Goal: Information Seeking & Learning: Learn about a topic

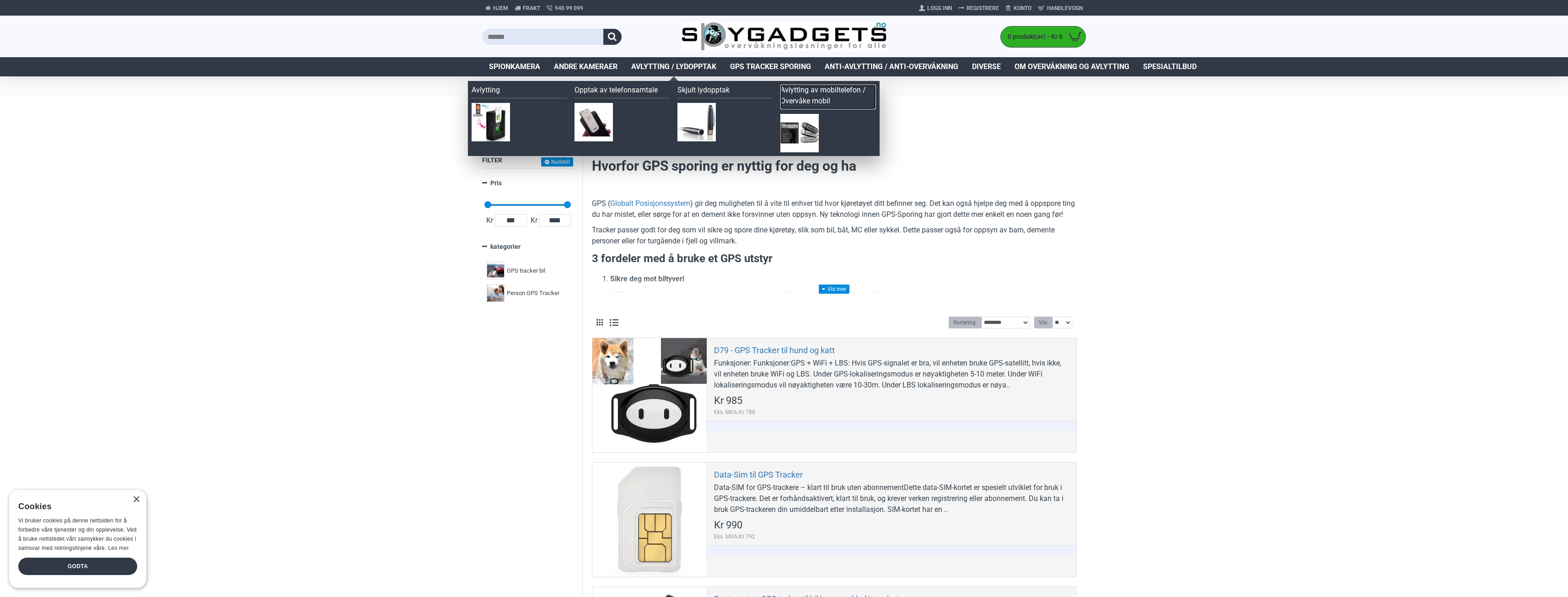
click at [795, 92] on link "Avlytting av mobiltelefon / Overvåke mobil" at bounding box center [828, 97] width 96 height 25
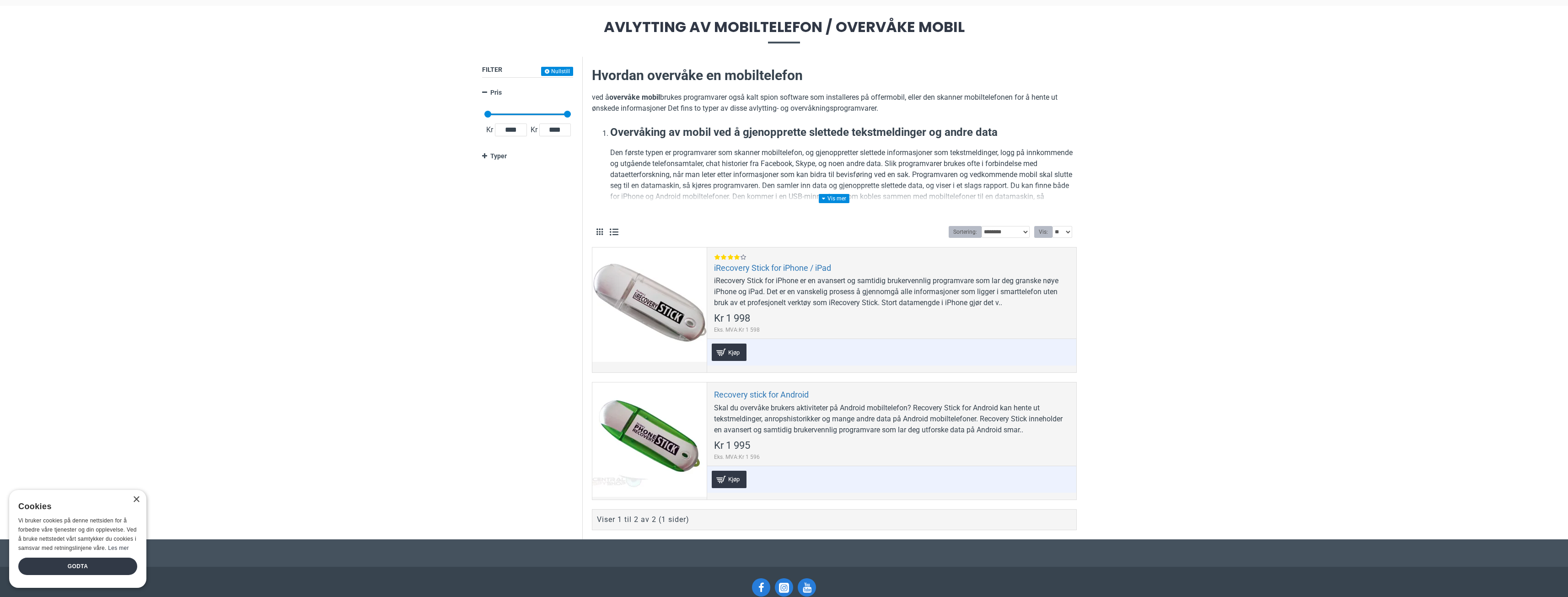
scroll to position [91, 0]
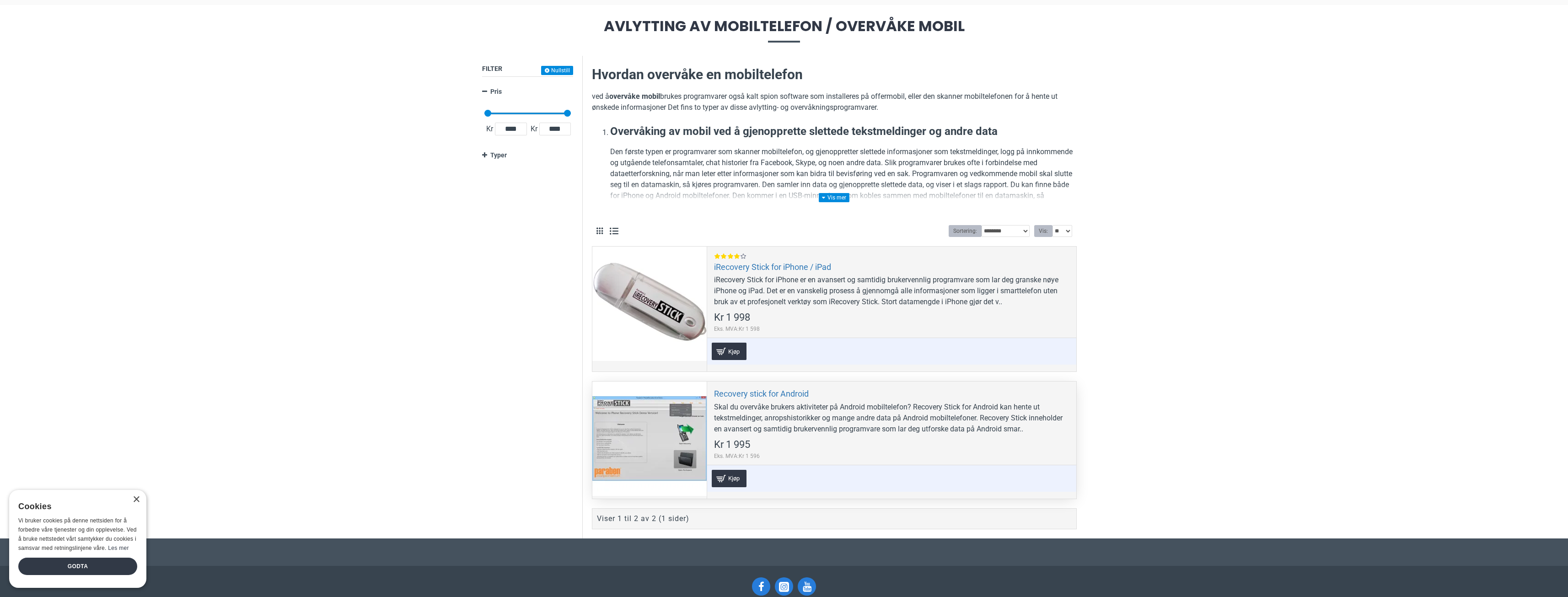
click at [676, 433] on div at bounding box center [649, 439] width 114 height 114
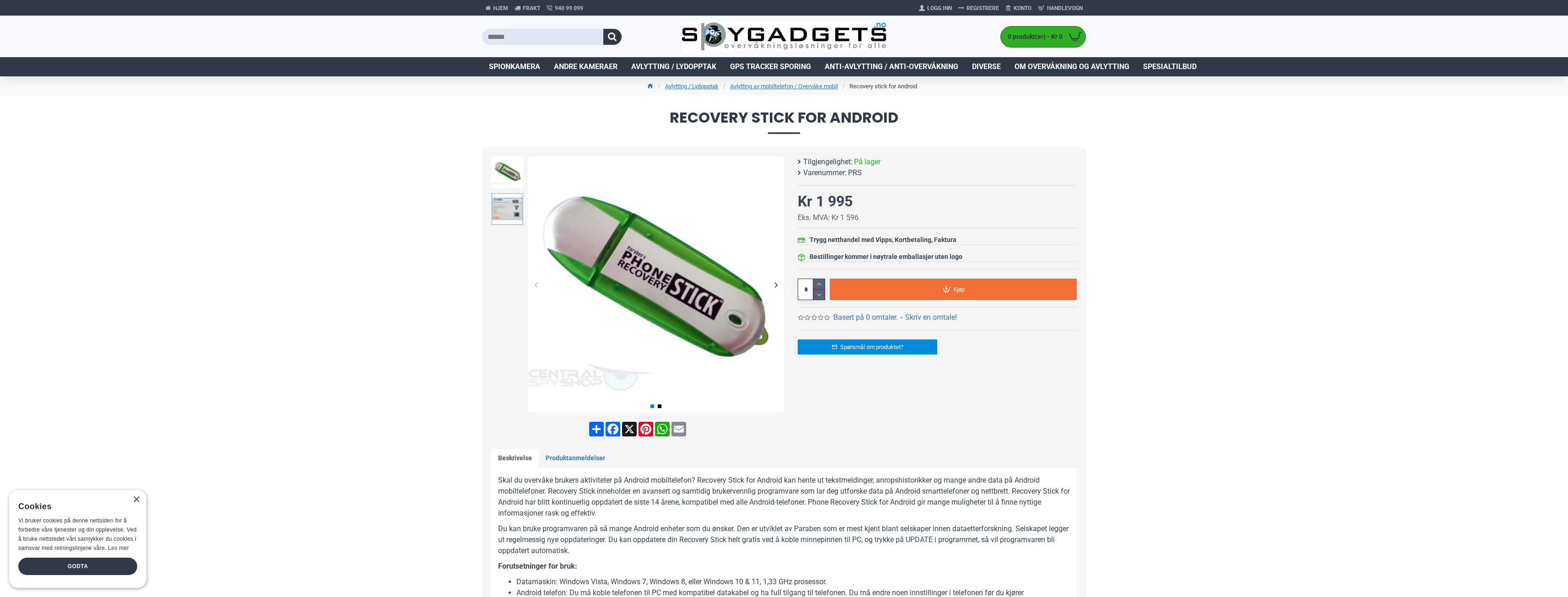
click at [499, 210] on img at bounding box center [507, 209] width 32 height 32
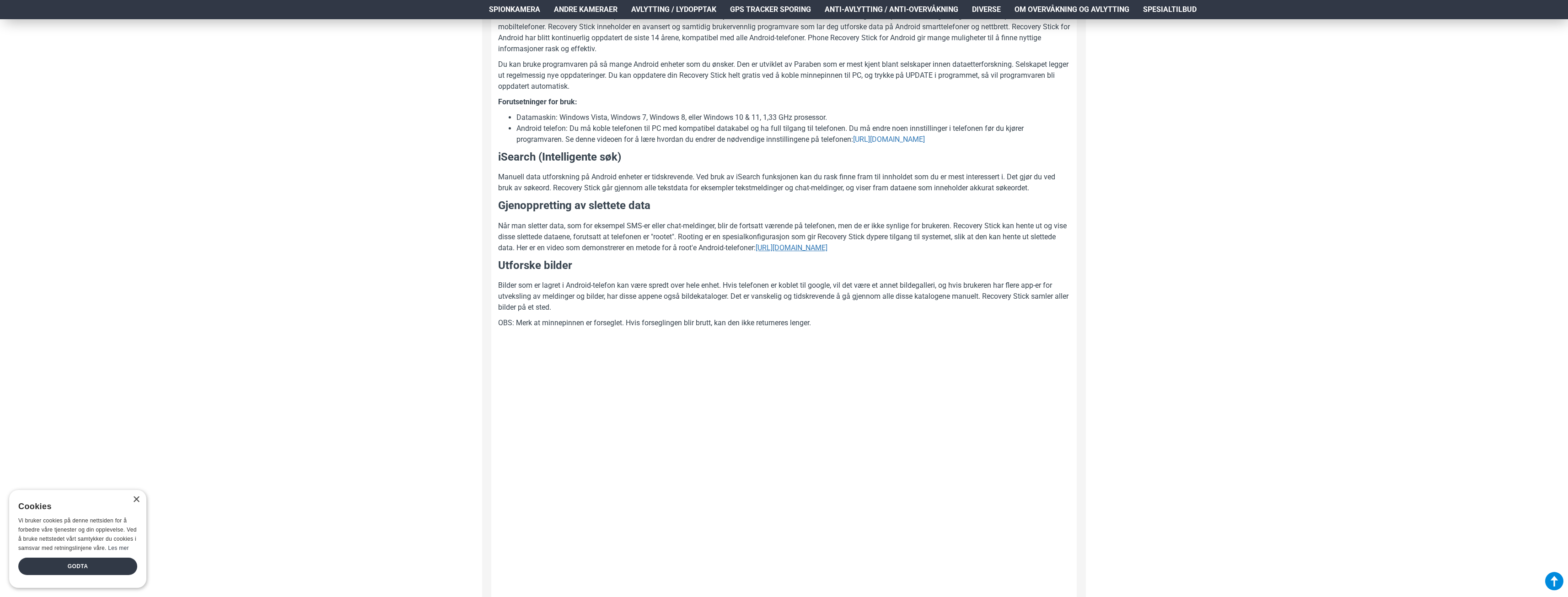
scroll to position [411, 0]
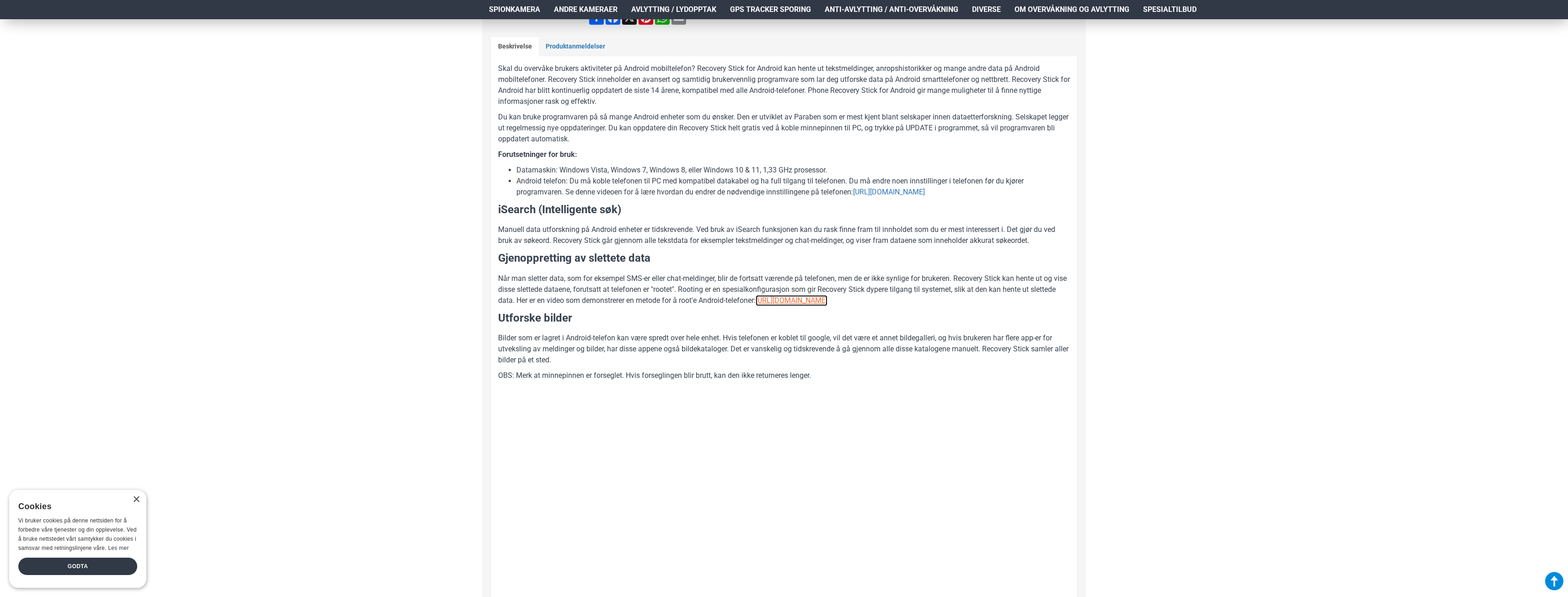
click at [827, 302] on u "https://youtu.be/ug3FurMF-1g" at bounding box center [791, 300] width 72 height 9
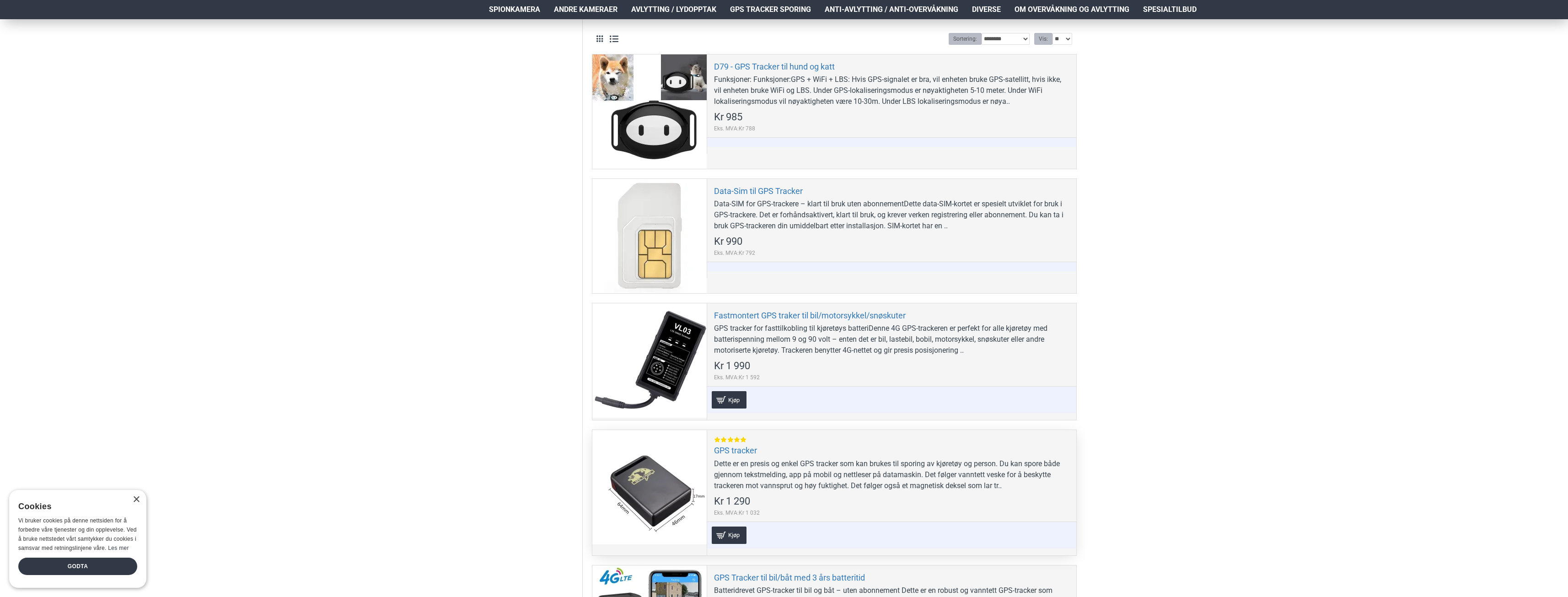
scroll to position [201, 0]
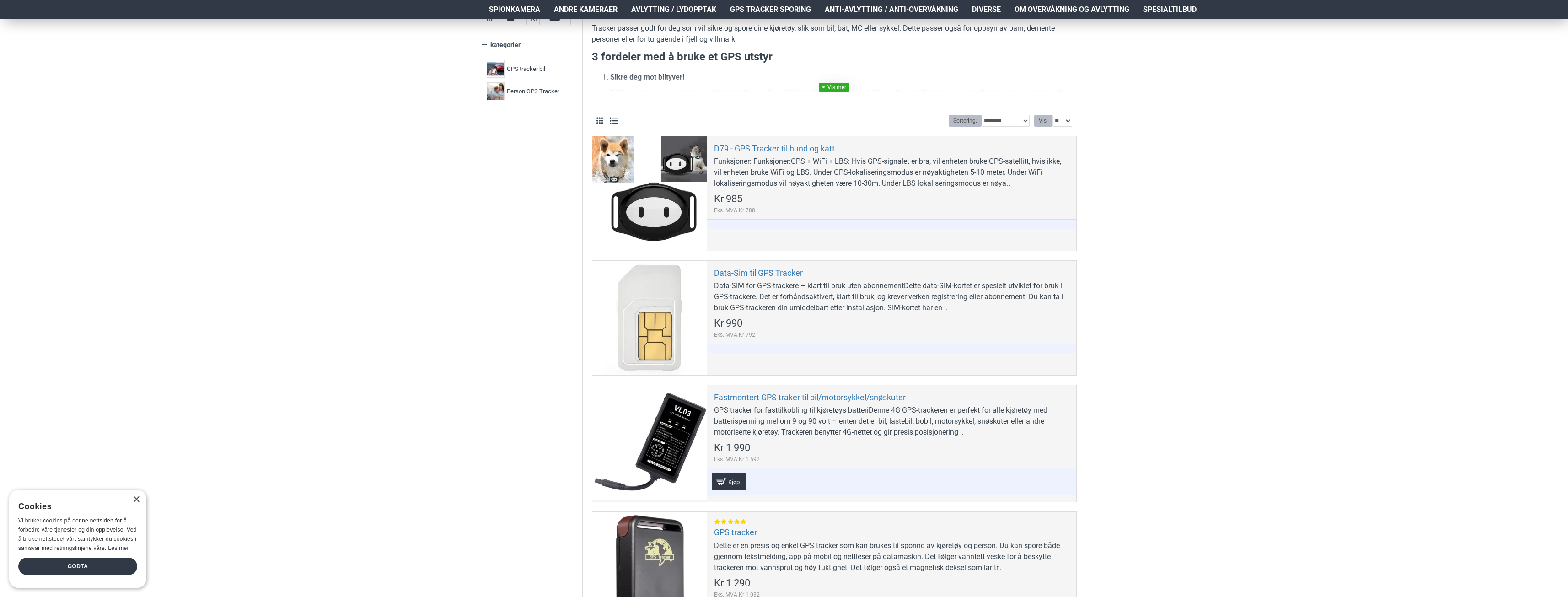
click at [838, 88] on link at bounding box center [834, 87] width 30 height 9
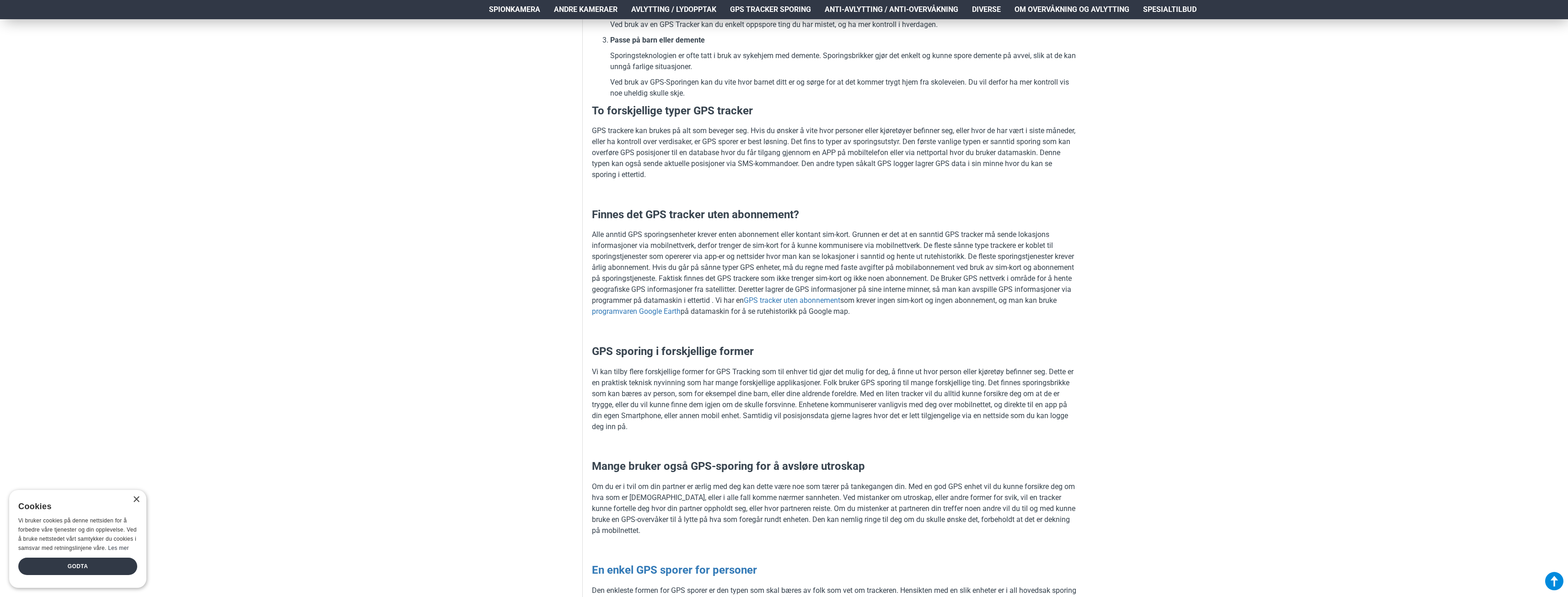
scroll to position [339, 0]
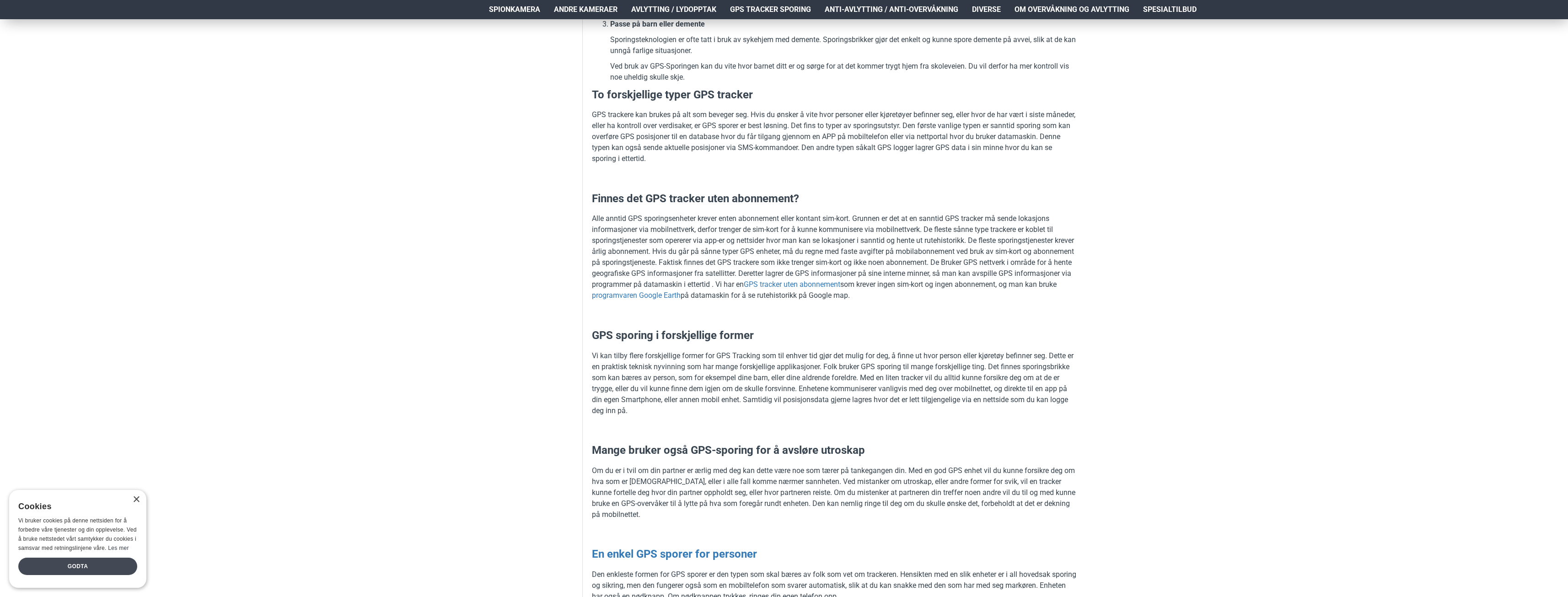
click at [69, 565] on div "Godta" at bounding box center [77, 566] width 119 height 18
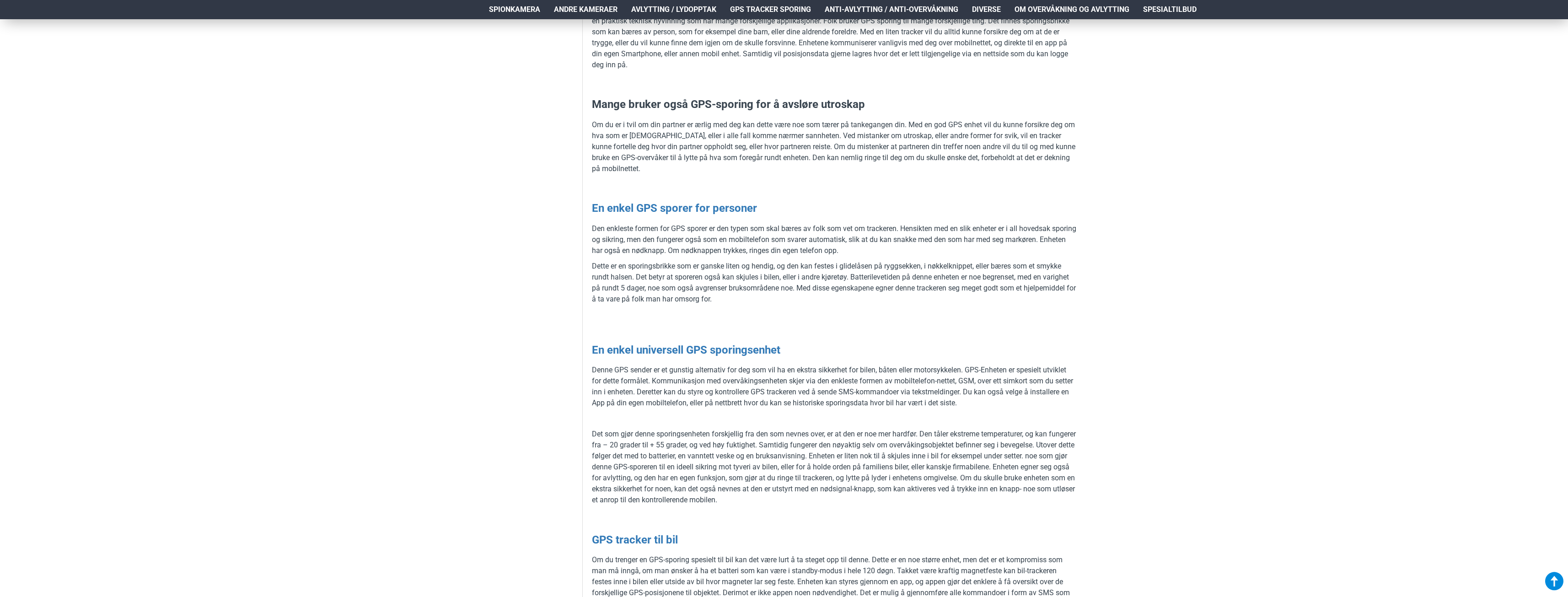
scroll to position [568, 0]
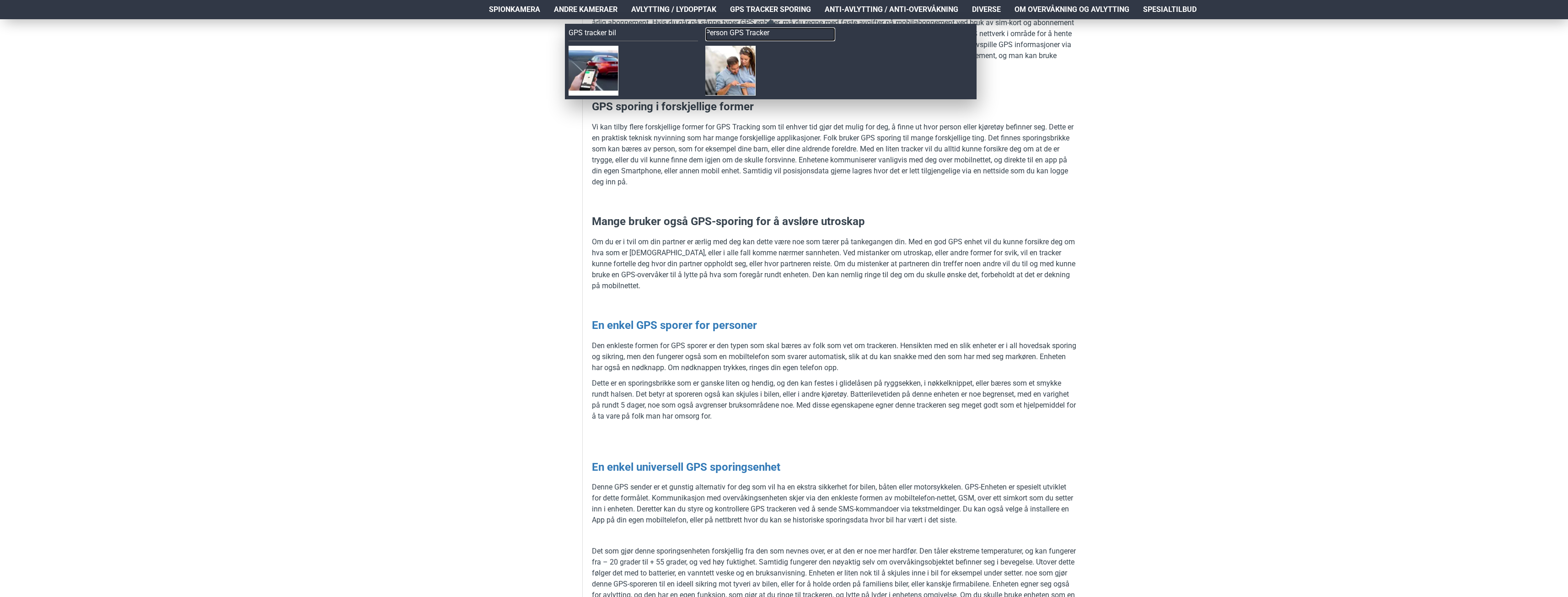
click at [723, 37] on link "Person GPS Tracker" at bounding box center [770, 34] width 130 height 14
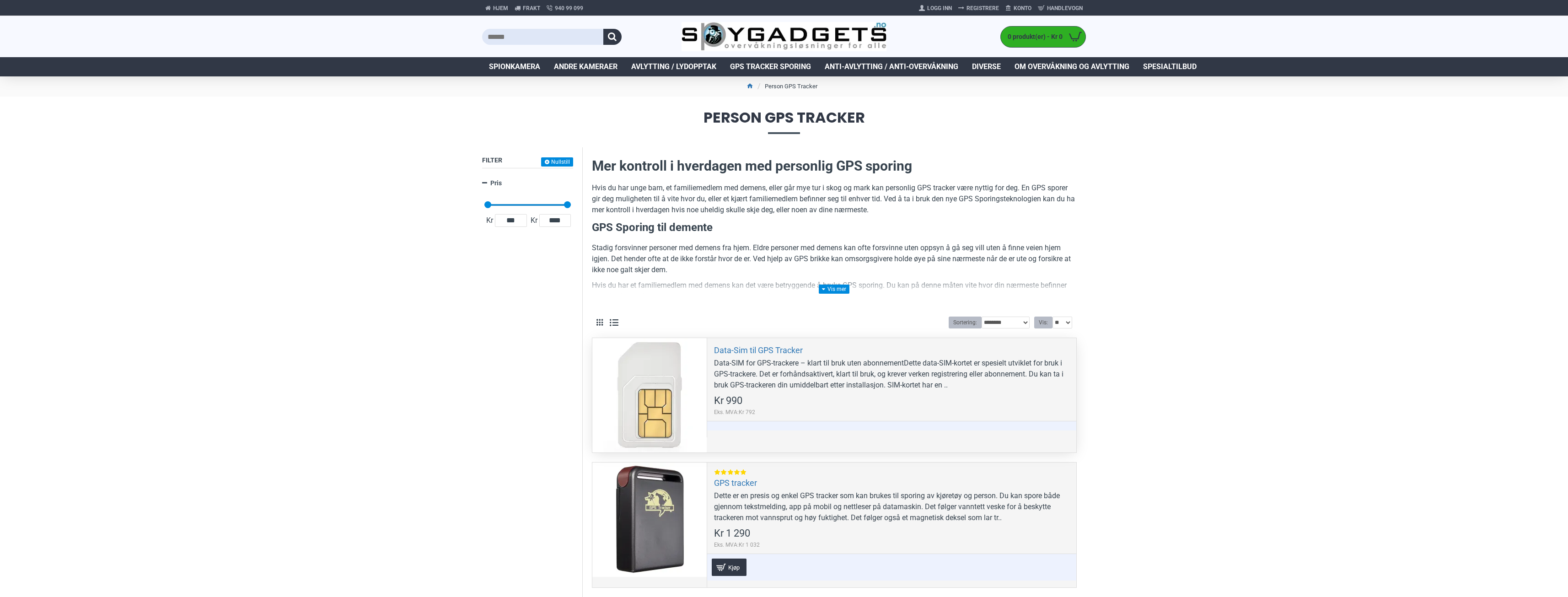
click at [824, 399] on div "Data-Sim til GPS Tracker Data-SIM for GPS-trackere – klart til bruk uten abonne…" at bounding box center [891, 387] width 369 height 99
click at [656, 404] on div at bounding box center [649, 395] width 114 height 114
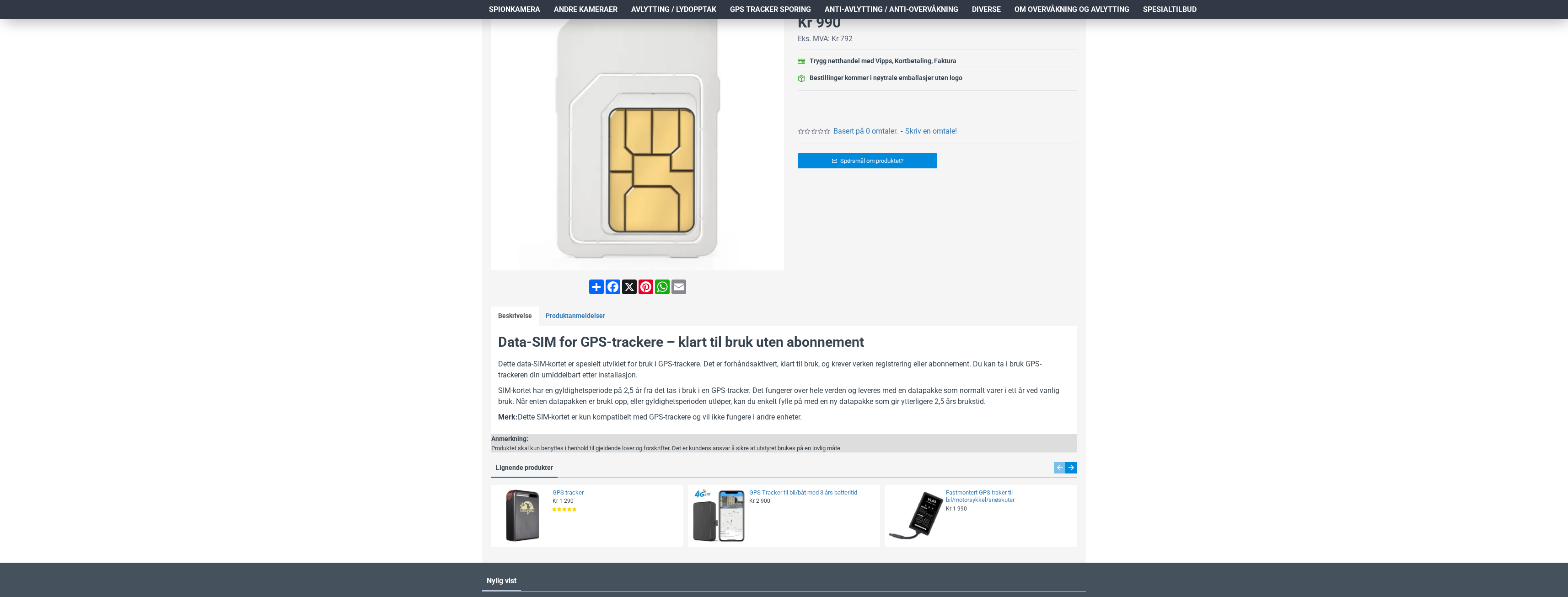
scroll to position [183, 0]
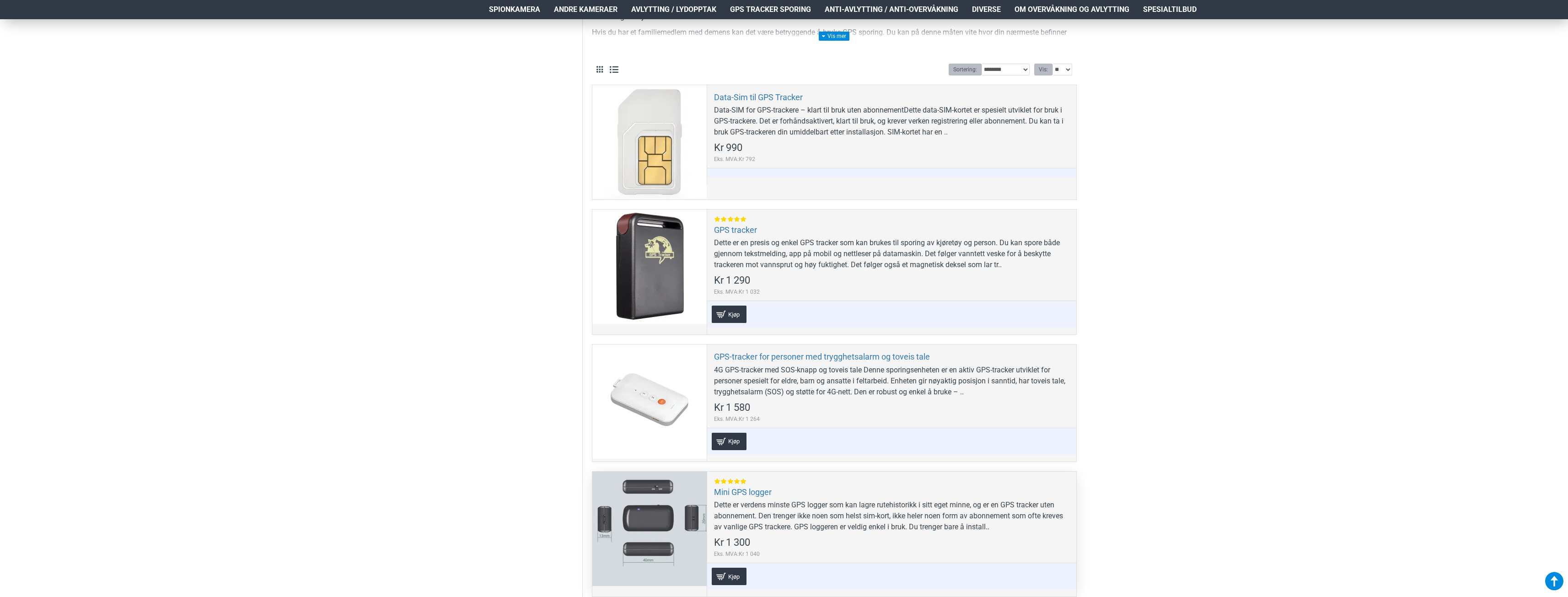
scroll to position [366, 0]
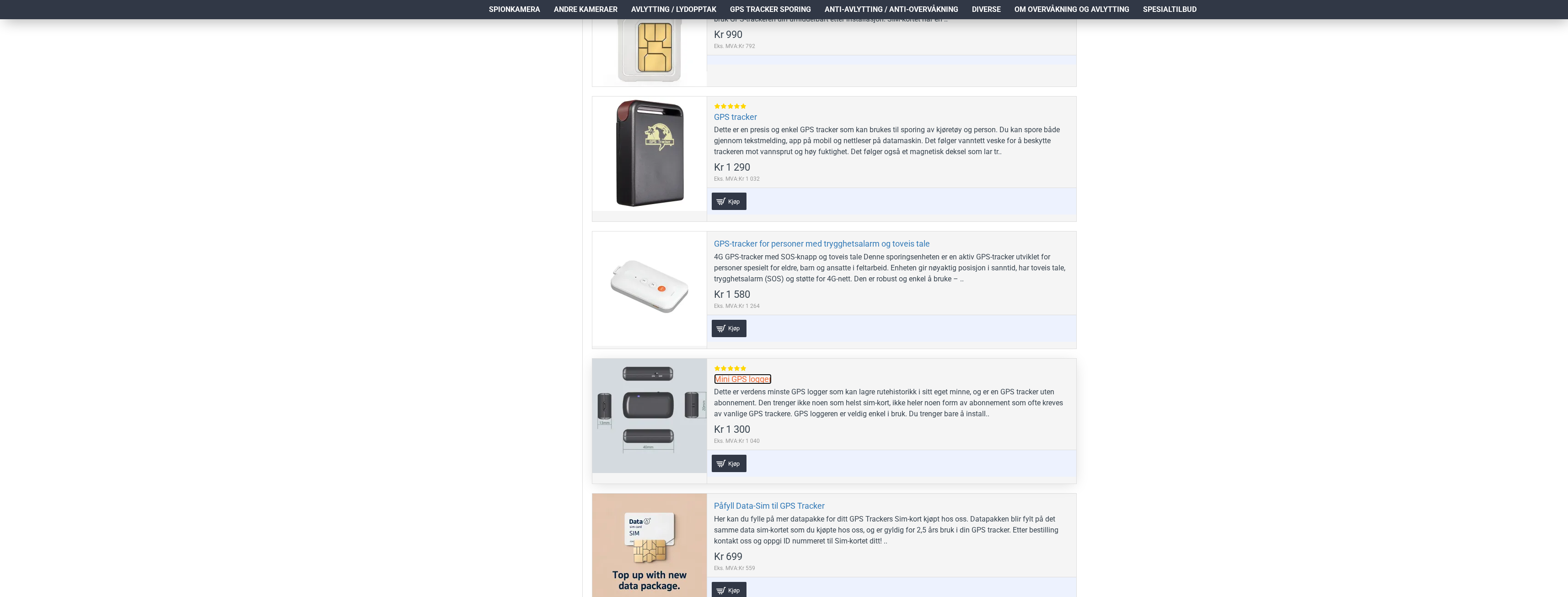
click at [733, 380] on link "Mini GPS logger" at bounding box center [743, 379] width 58 height 10
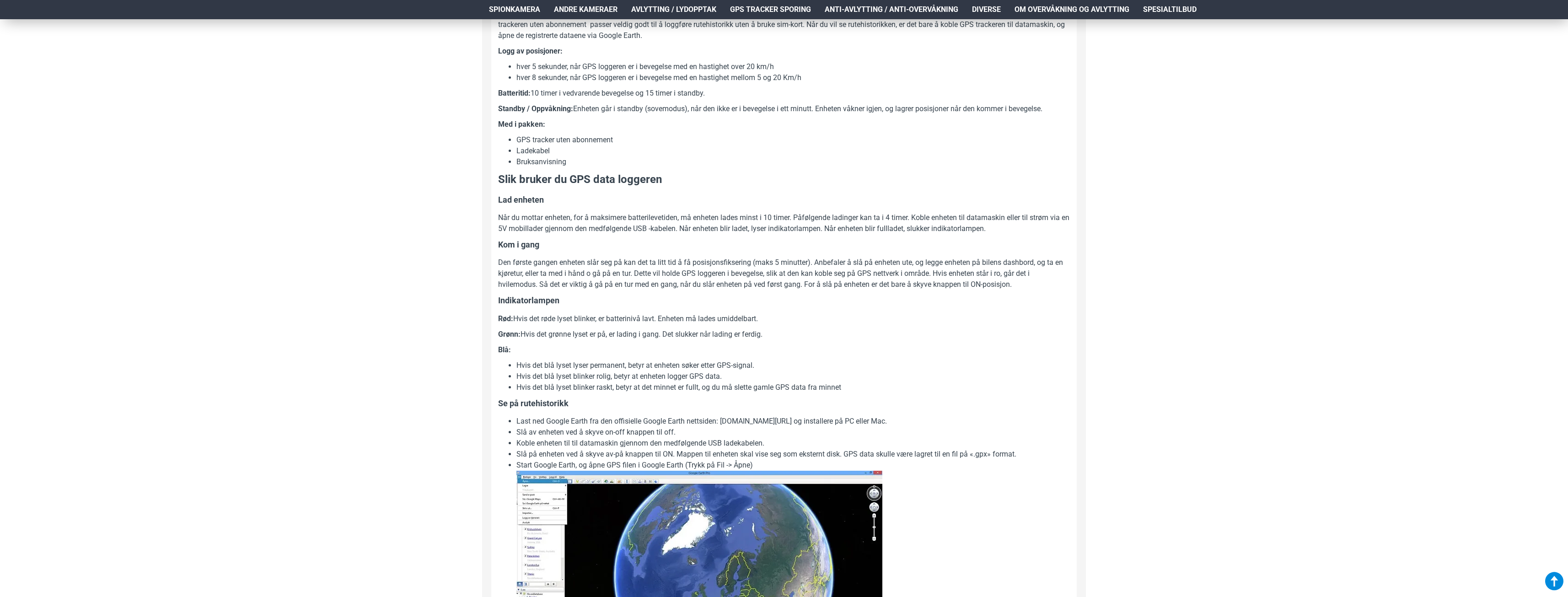
scroll to position [549, 0]
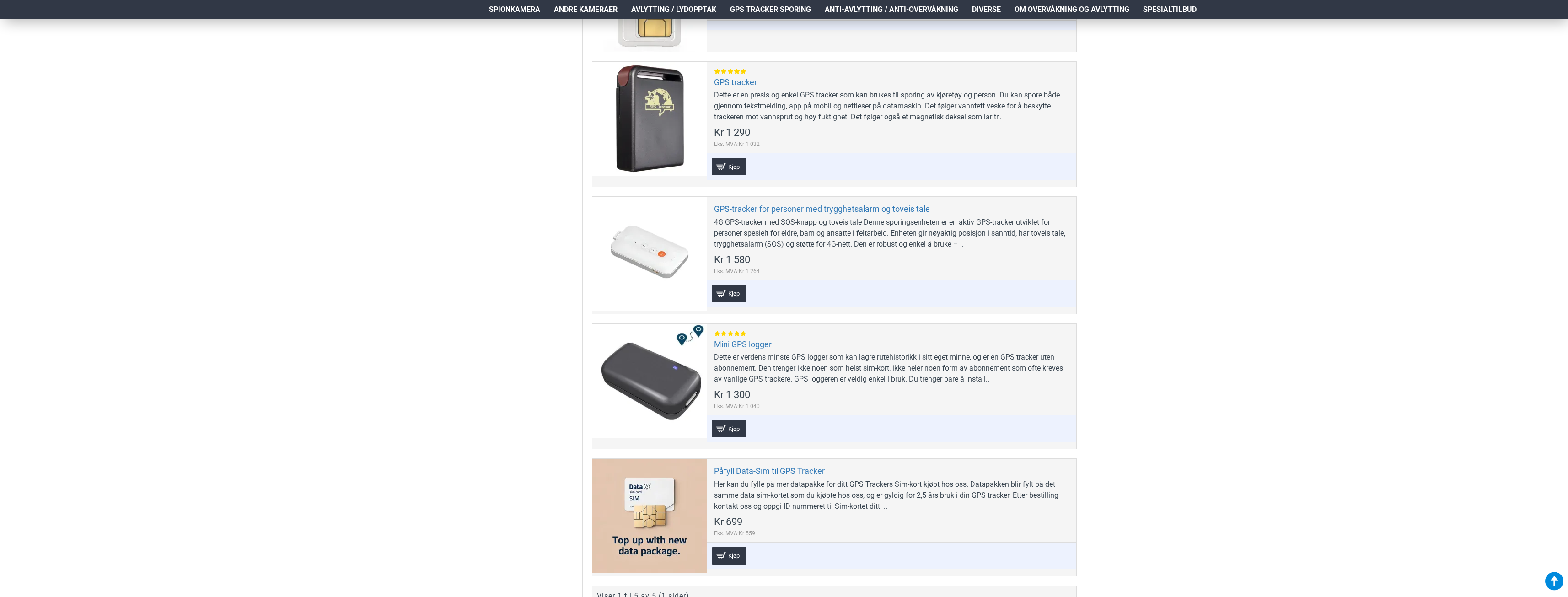
scroll to position [503, 0]
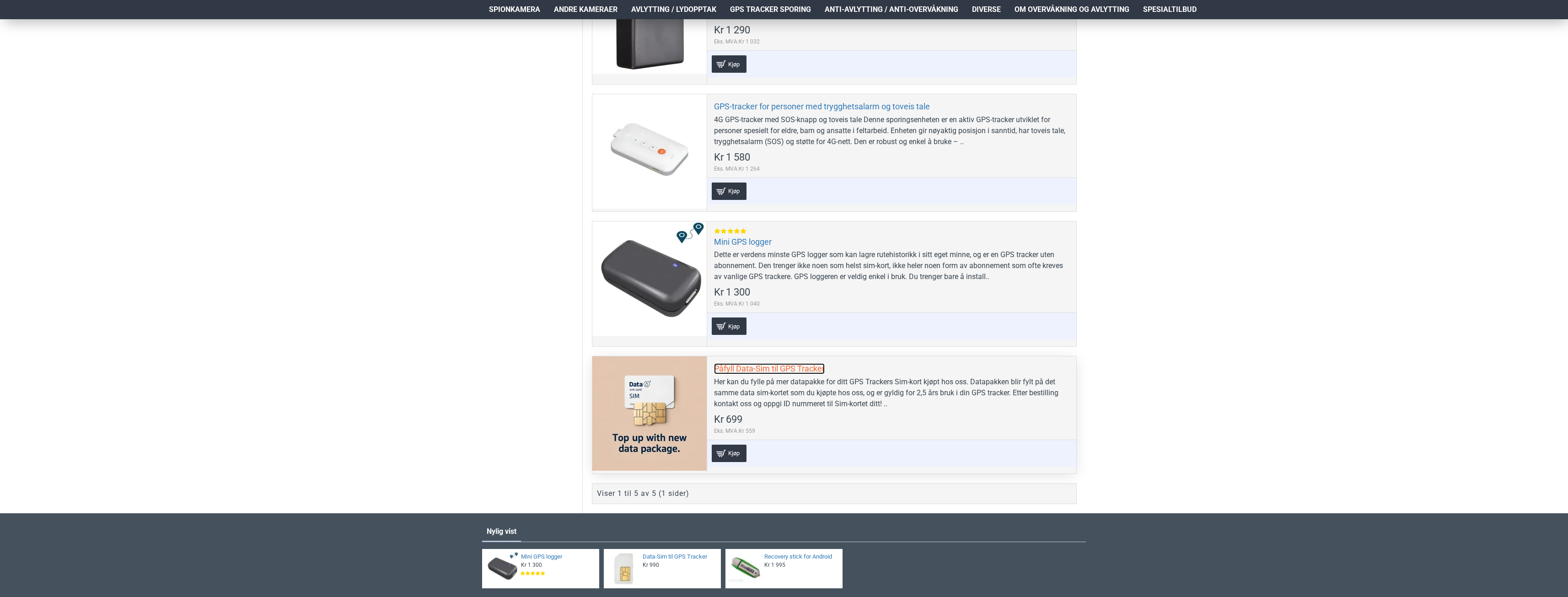
click at [765, 371] on link "Påfyll Data-Sim til GPS Tracker" at bounding box center [769, 368] width 111 height 10
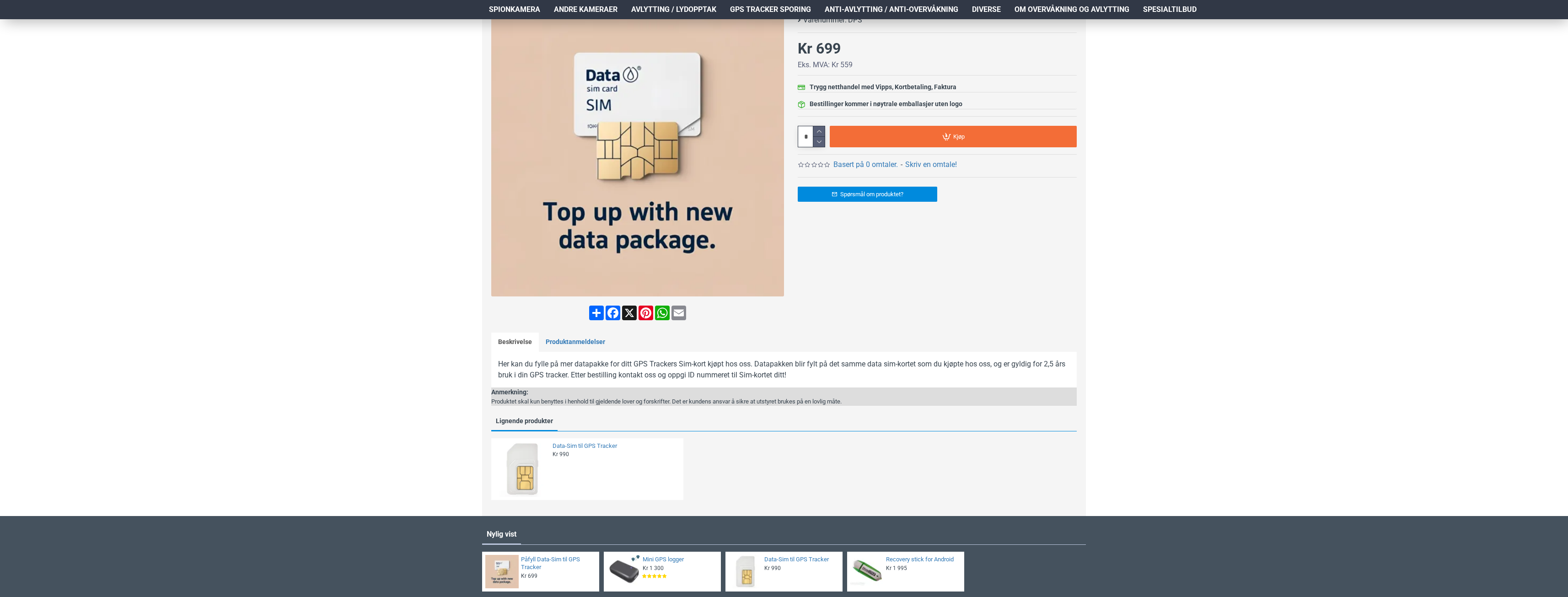
scroll to position [151, 0]
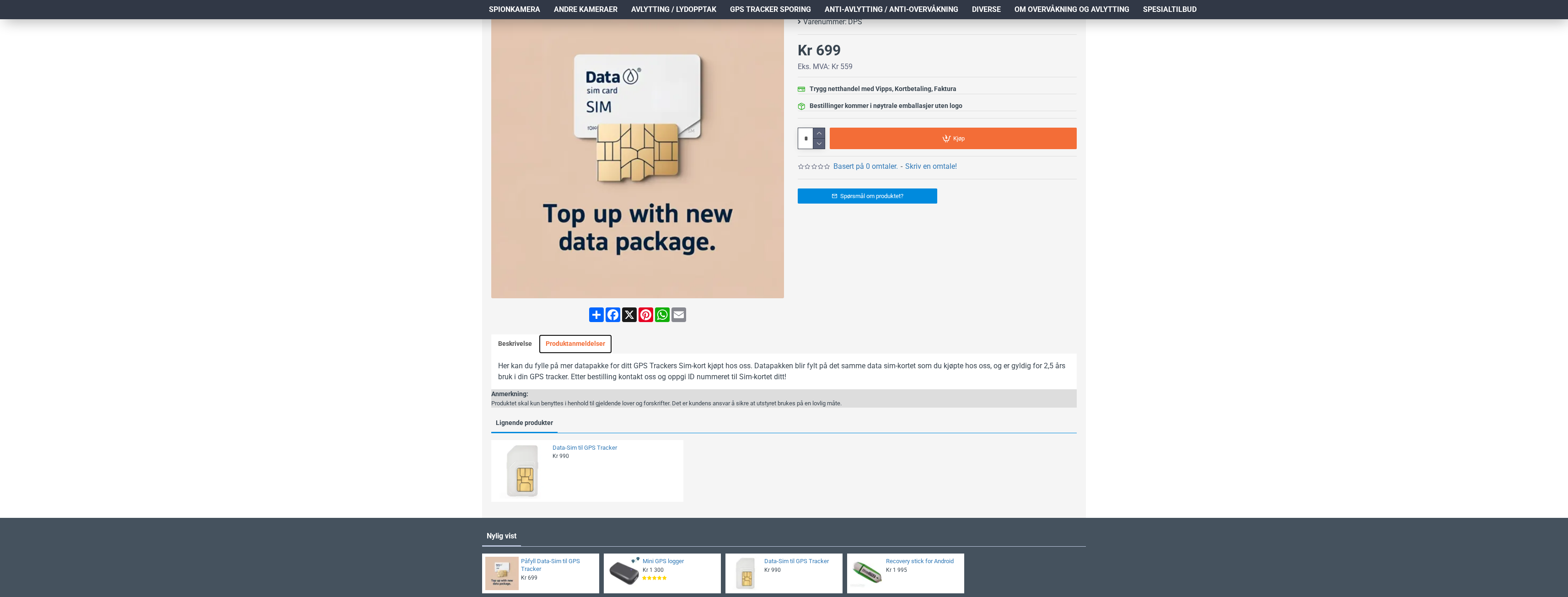
click at [588, 340] on link "Produktanmeldelser" at bounding box center [575, 344] width 73 height 19
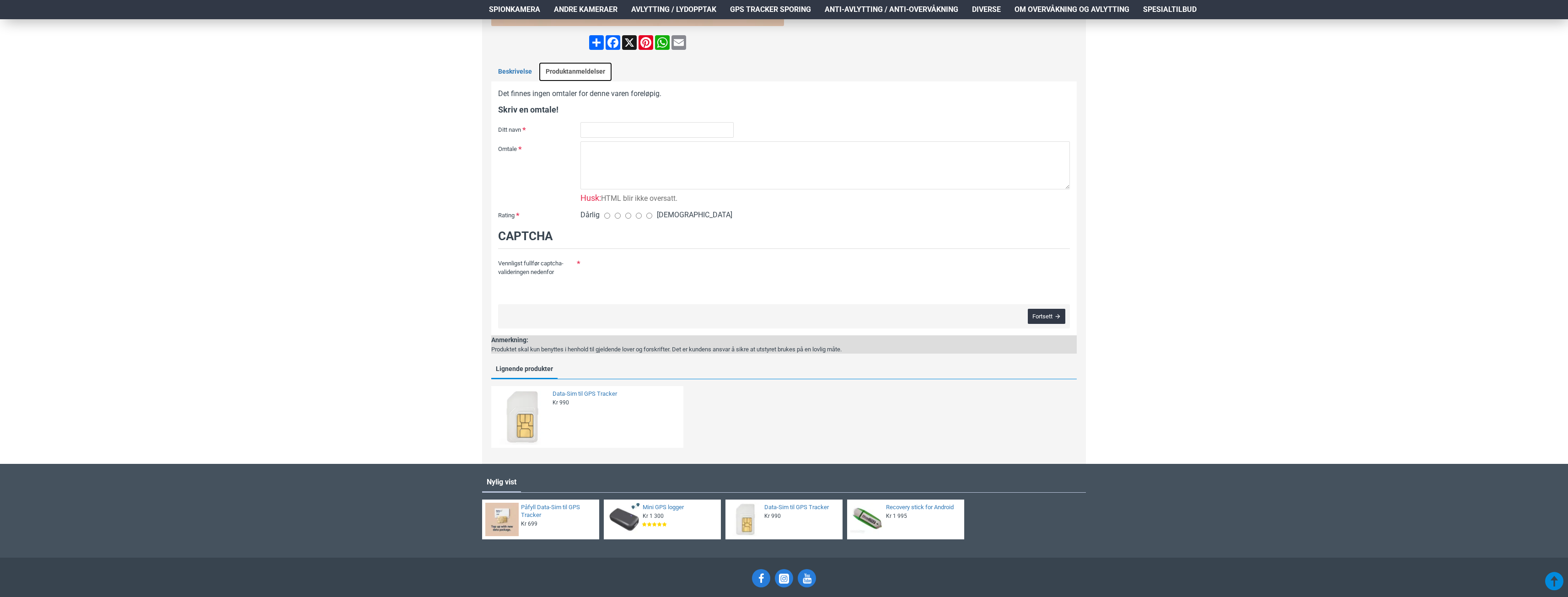
scroll to position [425, 0]
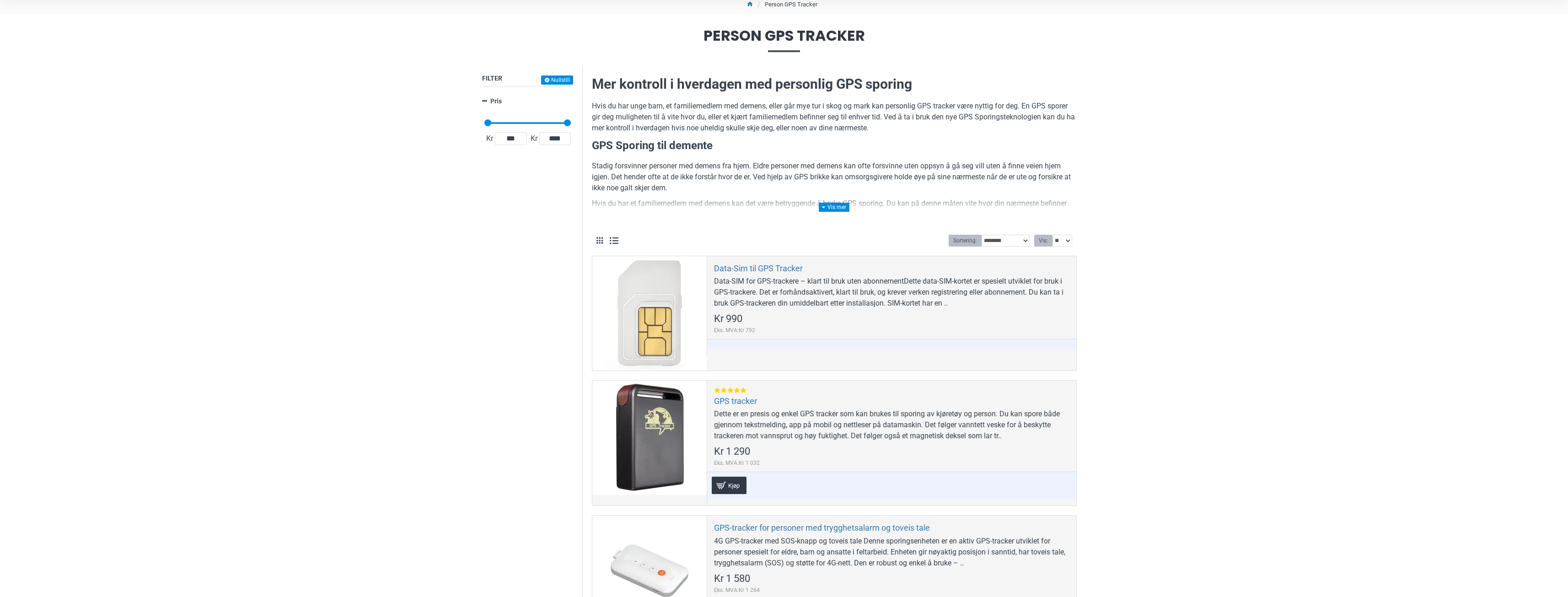
scroll to position [46, 0]
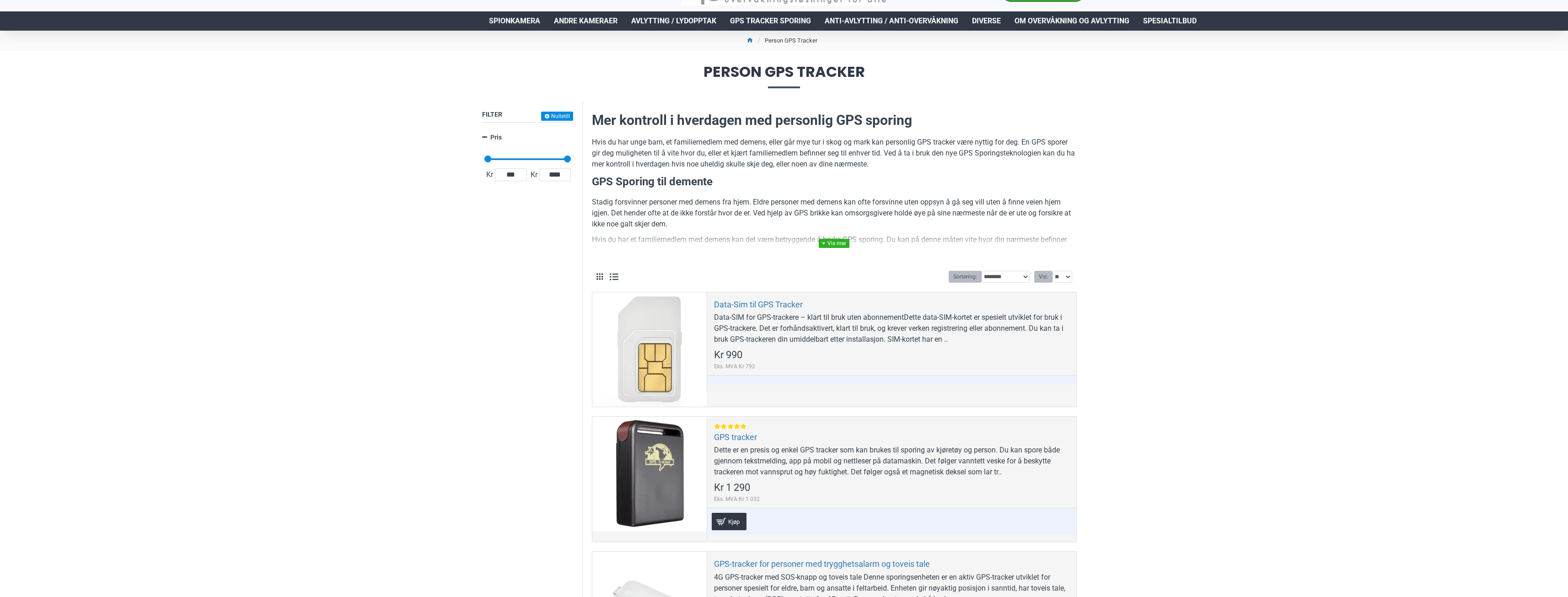
click at [840, 243] on link at bounding box center [834, 243] width 30 height 9
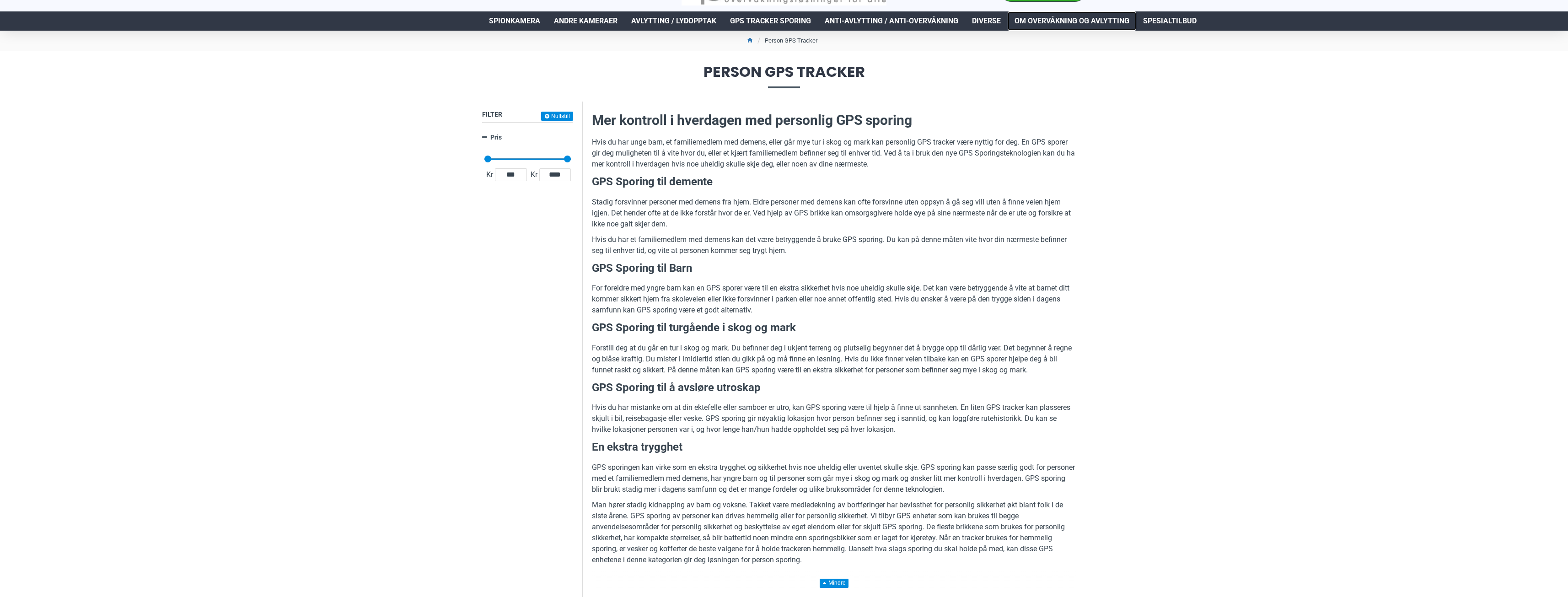
click at [1080, 19] on span "Om overvåkning og avlytting" at bounding box center [1072, 21] width 115 height 11
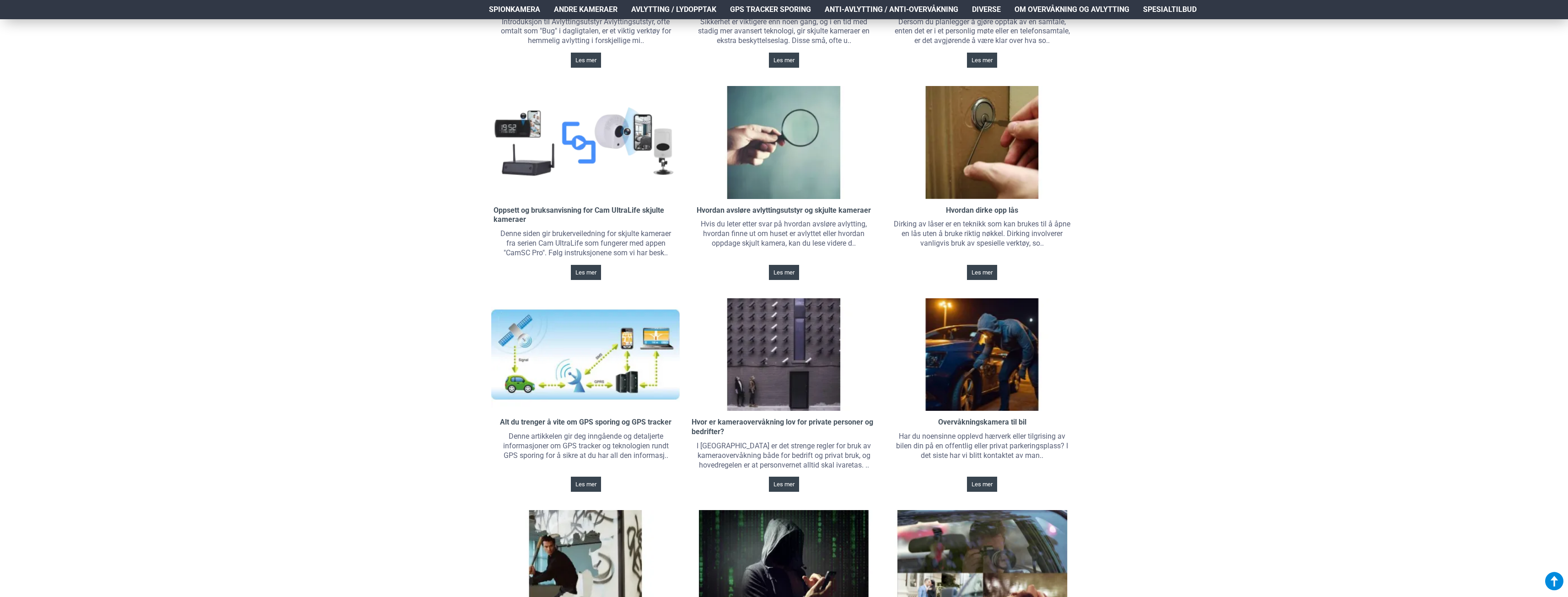
scroll to position [274, 0]
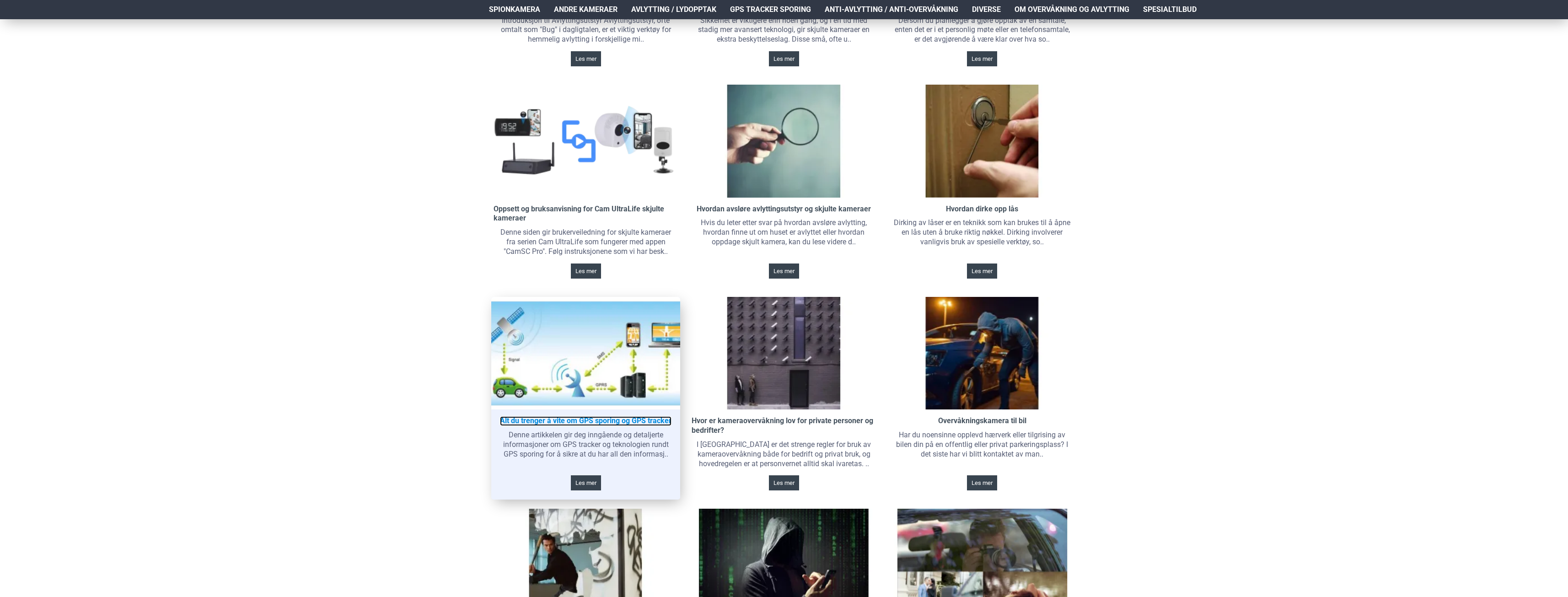
click at [621, 421] on link "Alt du trenger å vite om GPS sporing og GPS tracker" at bounding box center [586, 421] width 172 height 10
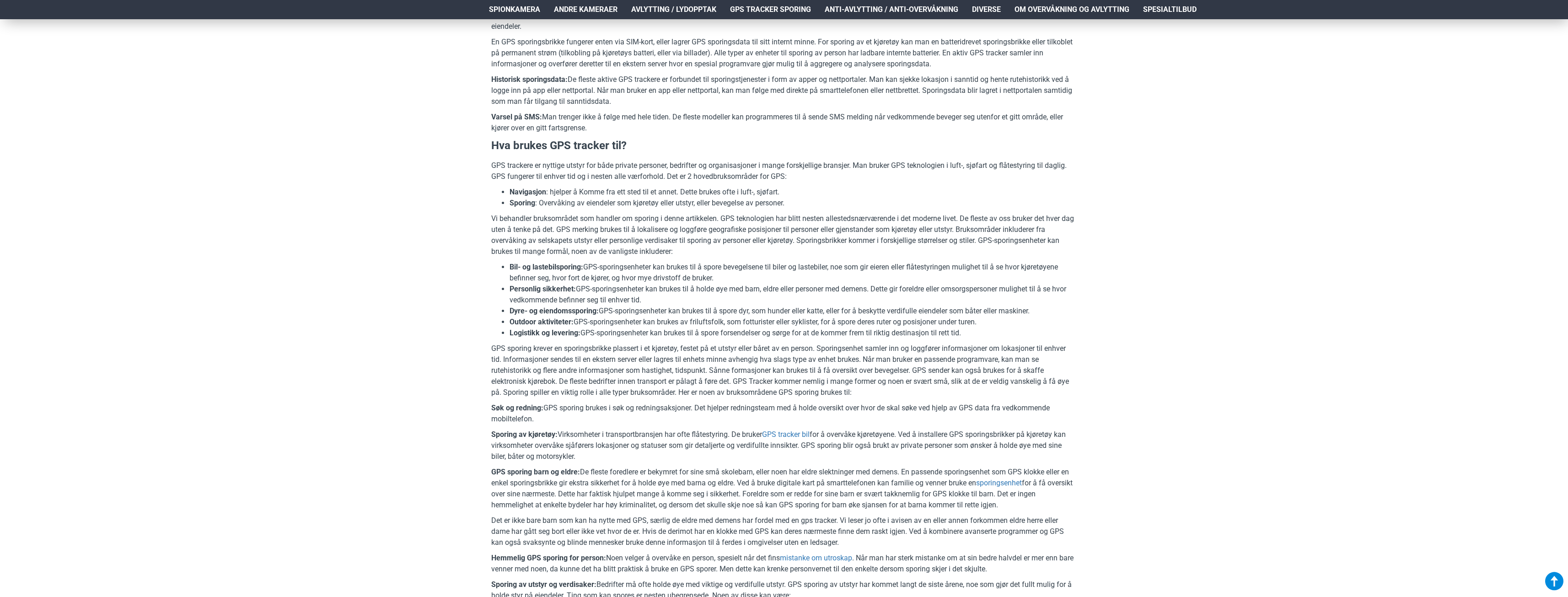
scroll to position [686, 0]
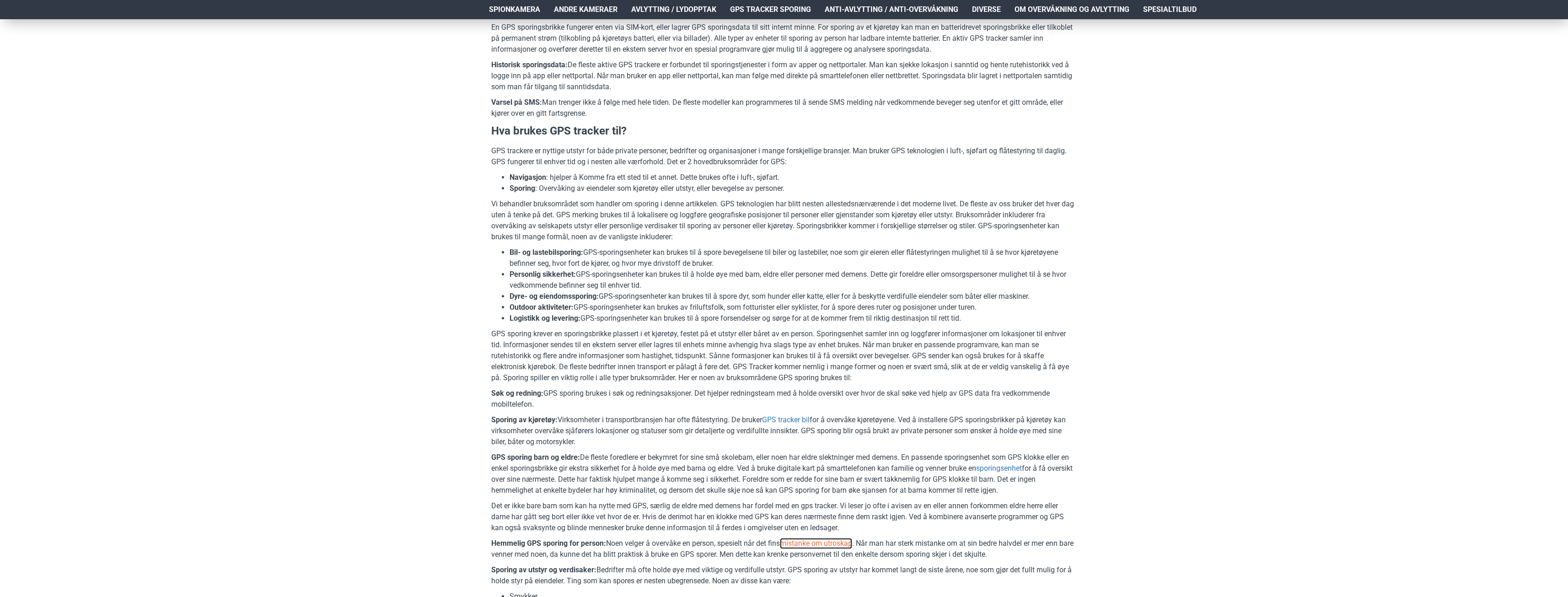
click at [816, 540] on link "mistanke om utroskap" at bounding box center [816, 543] width 72 height 11
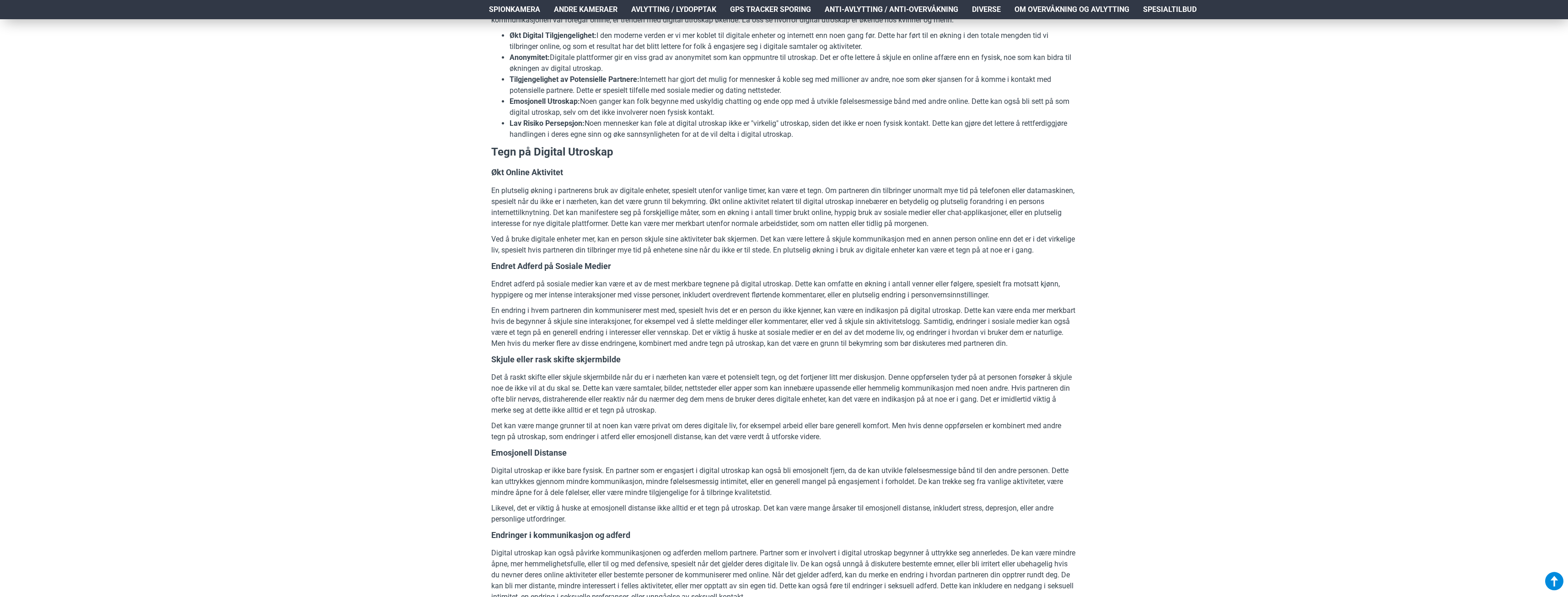
scroll to position [3269, 0]
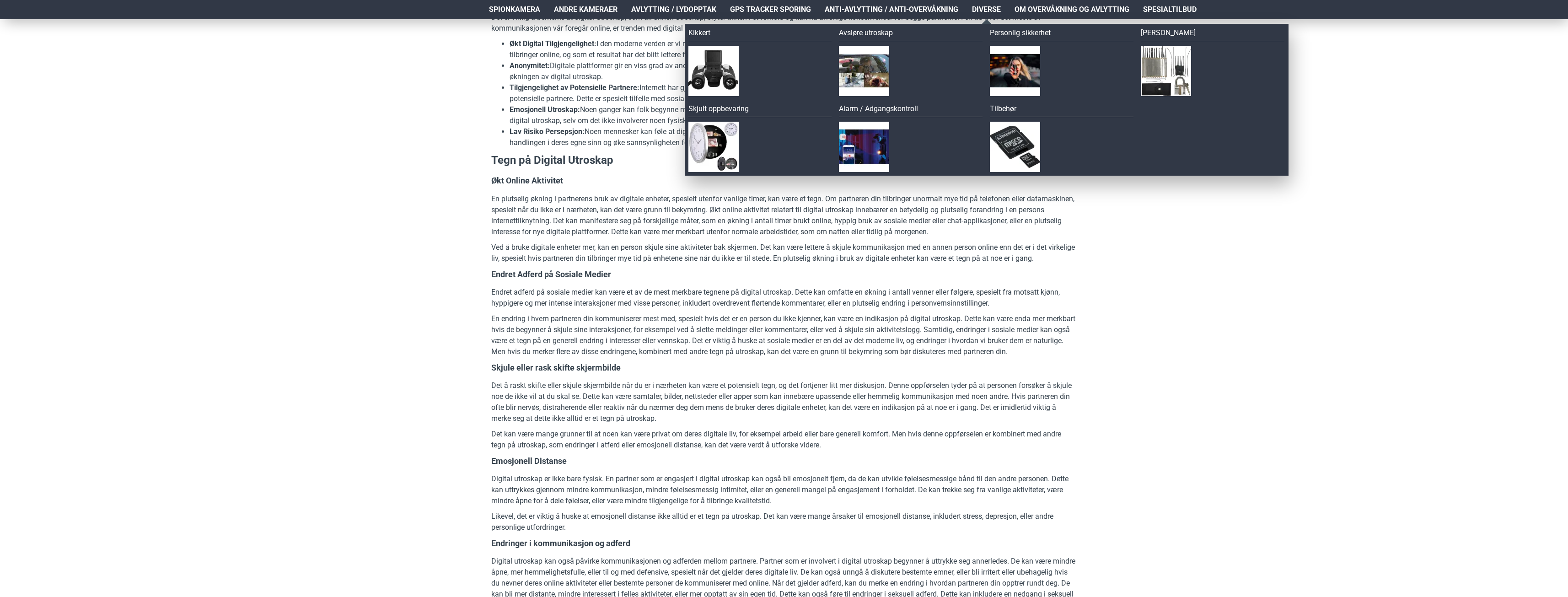
click at [967, 7] on link "Diverse" at bounding box center [987, 10] width 43 height 19
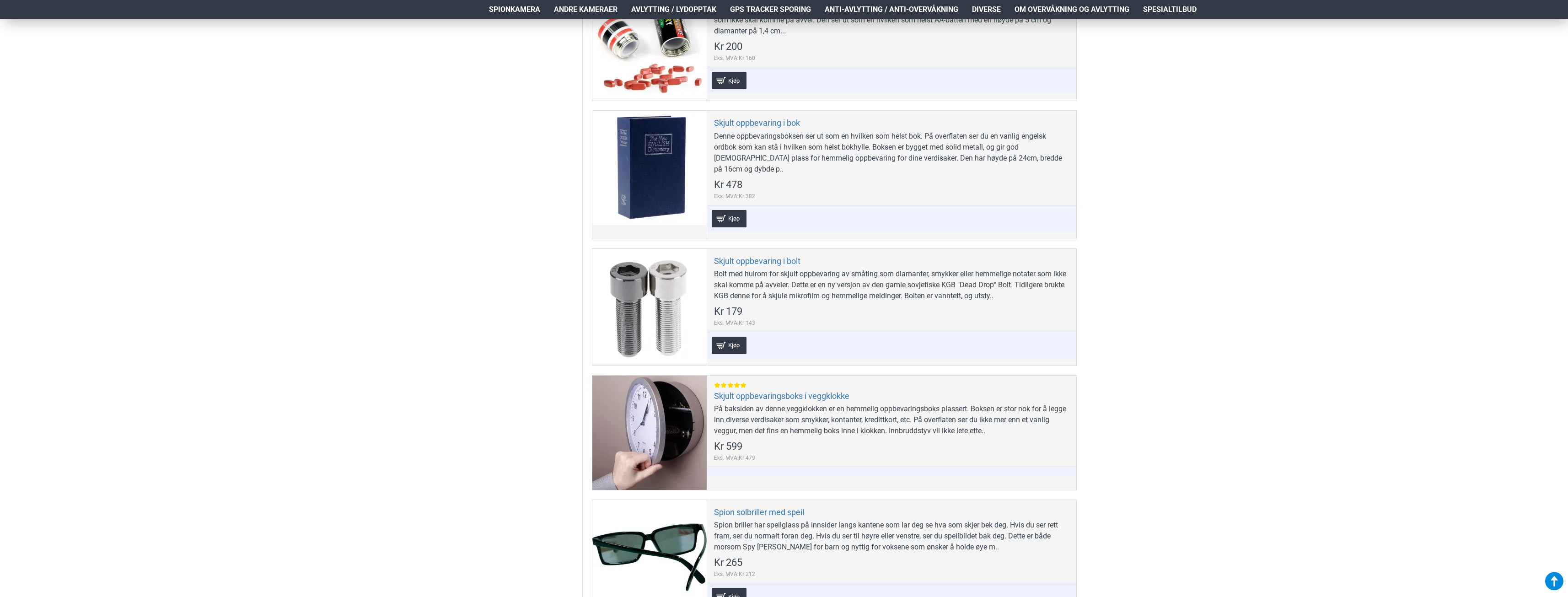
scroll to position [4161, 0]
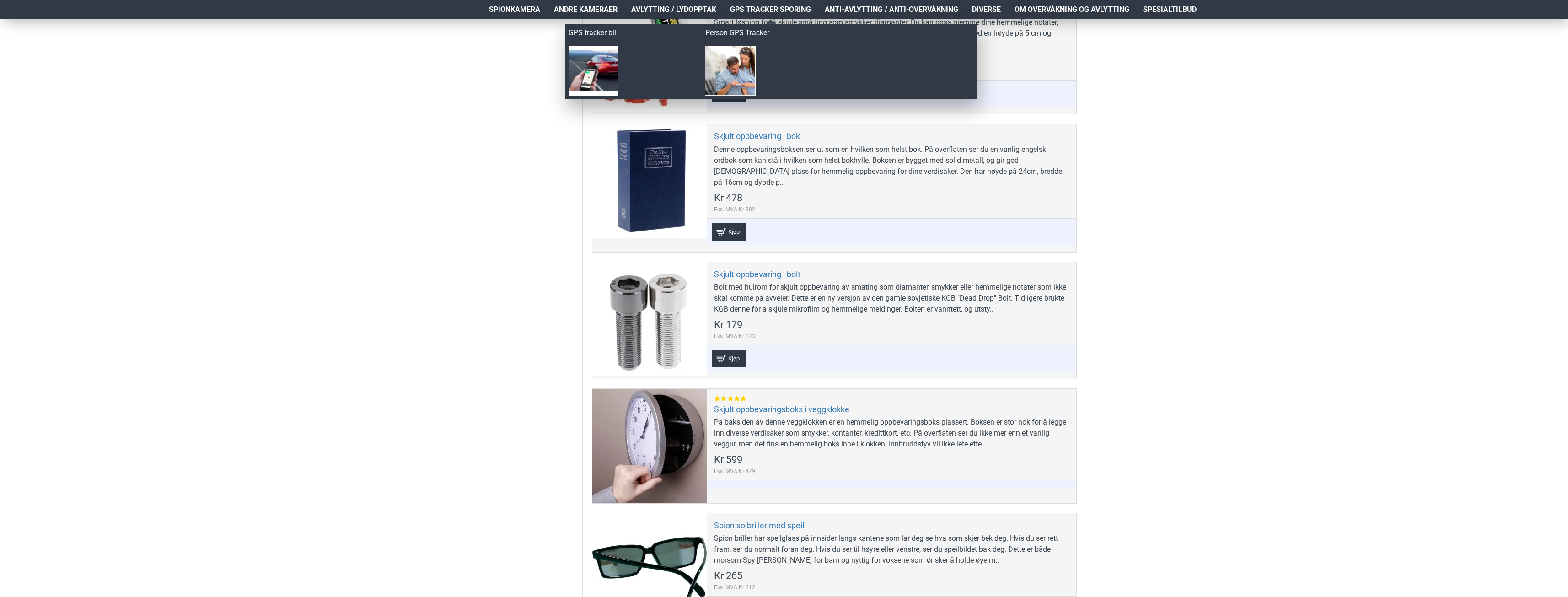
click at [779, 16] on link "GPS Tracker Sporing" at bounding box center [771, 10] width 95 height 19
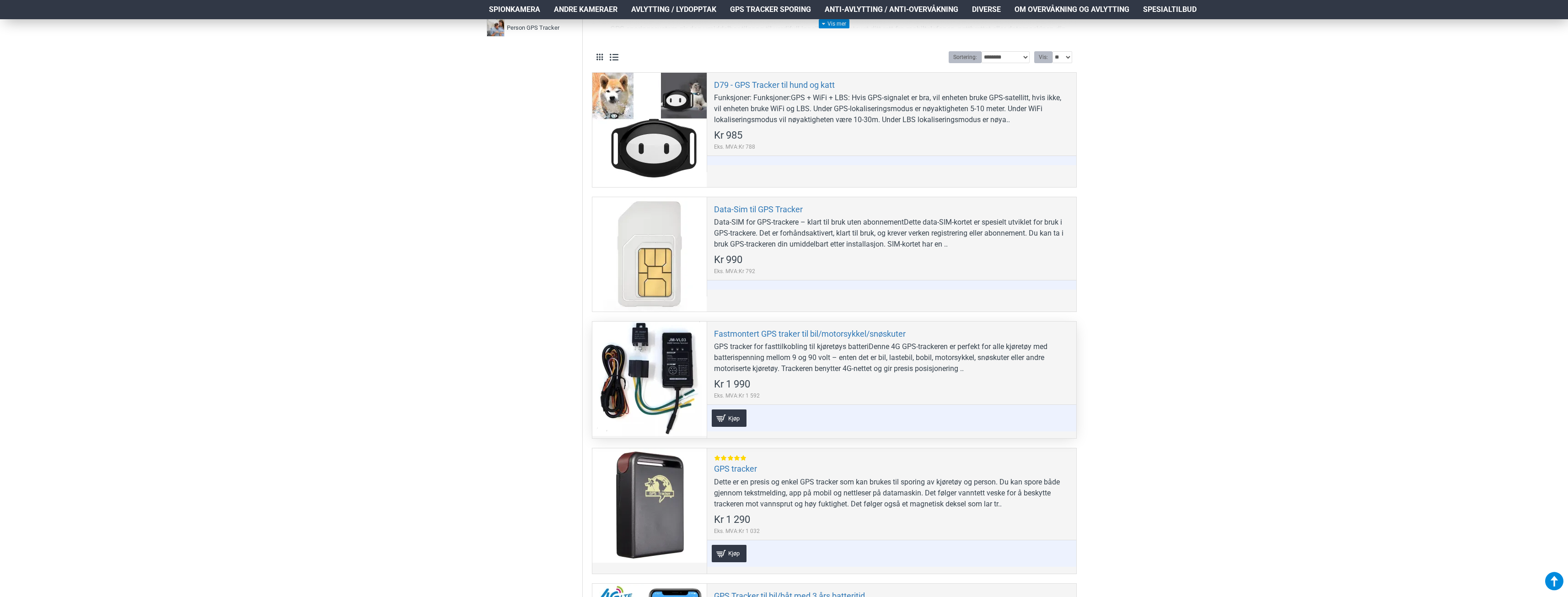
scroll to position [366, 0]
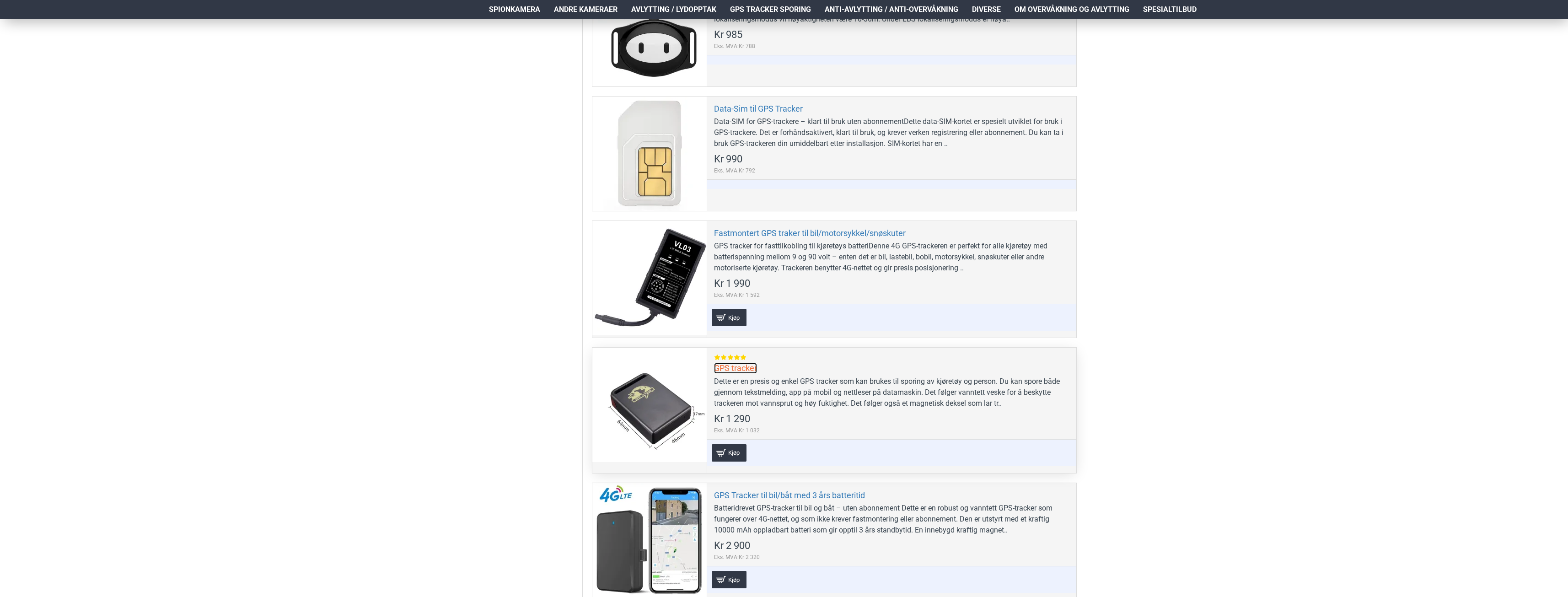
click at [735, 373] on link "GPS tracker" at bounding box center [735, 368] width 43 height 10
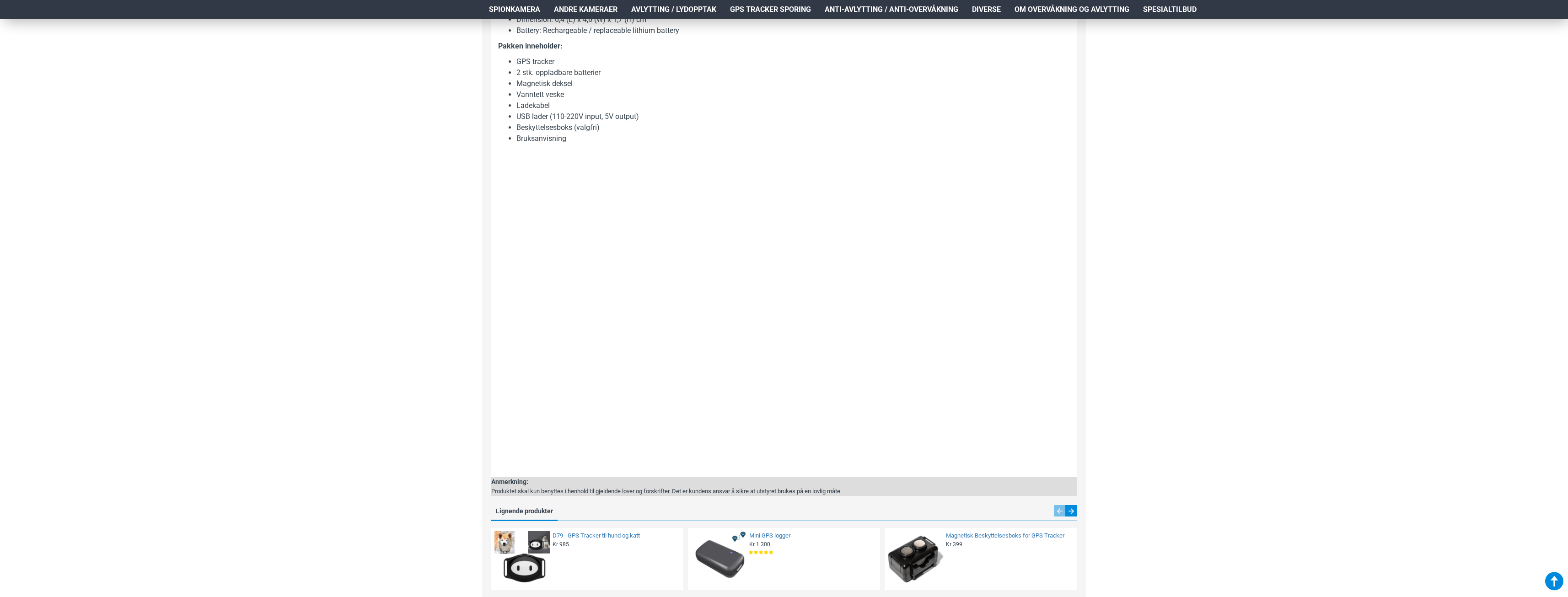
scroll to position [1052, 0]
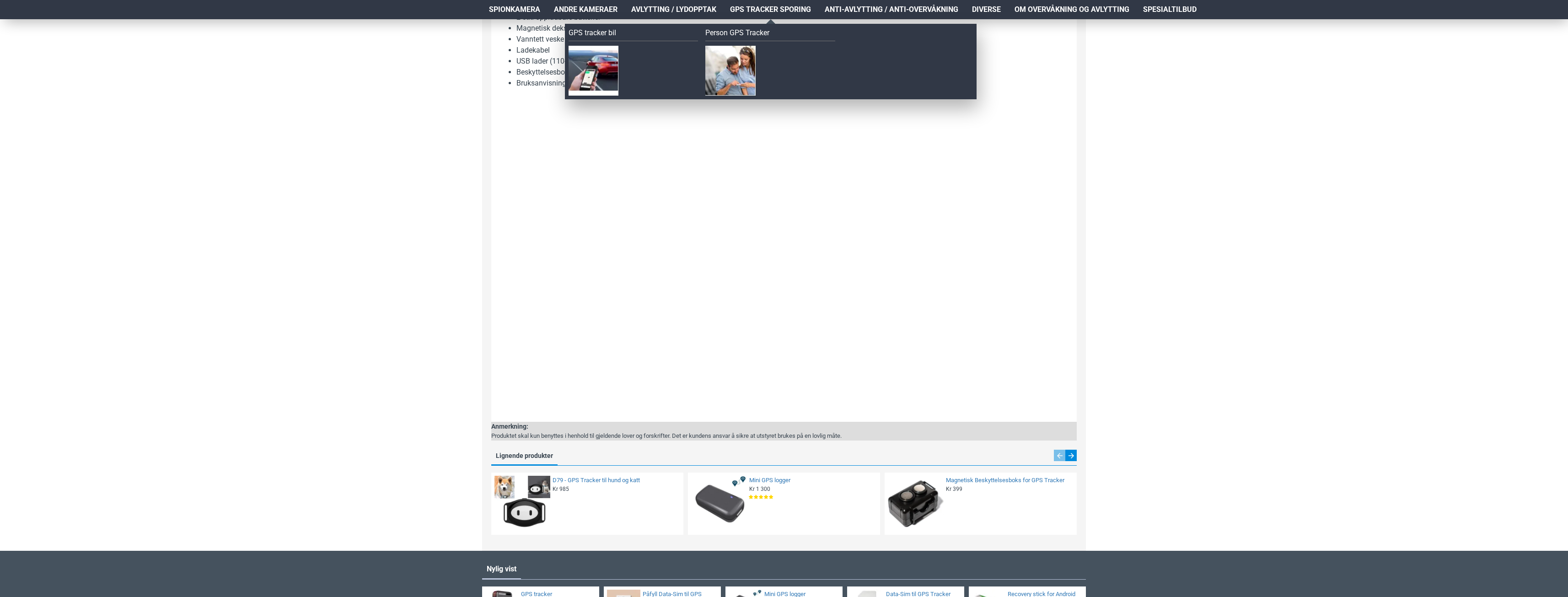
click at [737, 6] on span "GPS Tracker Sporing" at bounding box center [770, 10] width 81 height 11
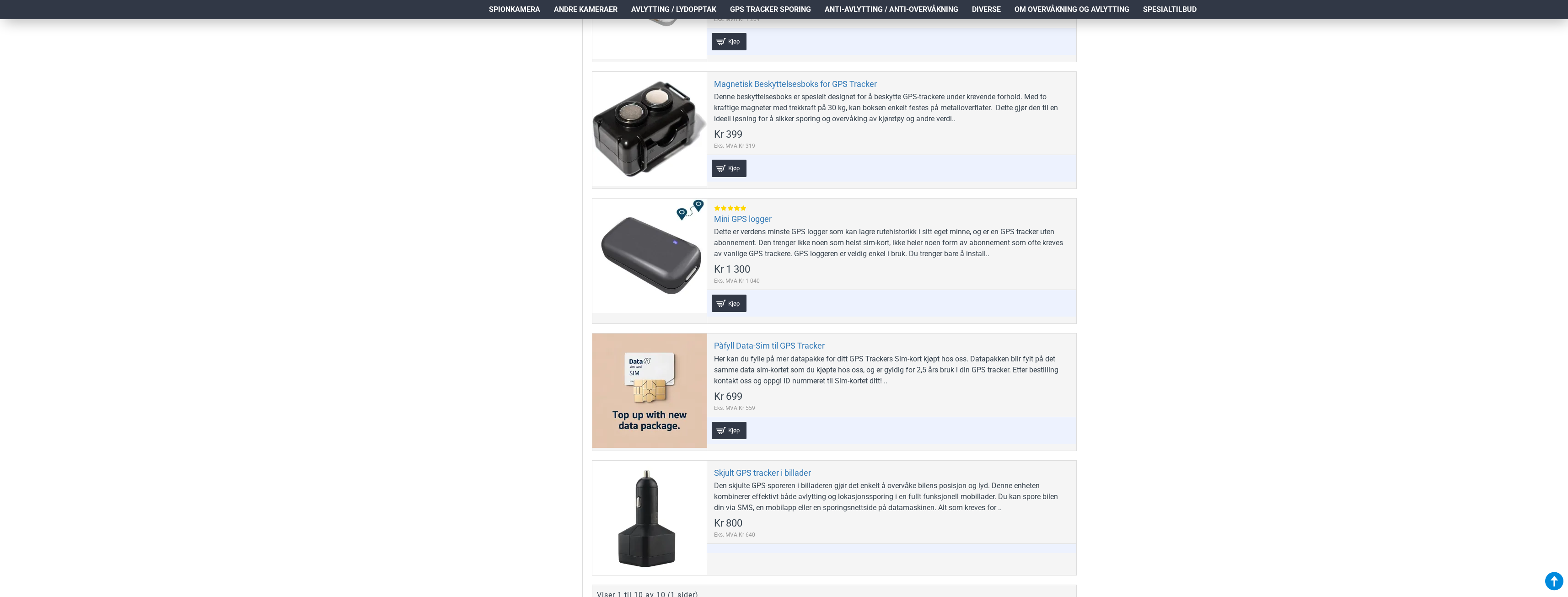
scroll to position [1052, 0]
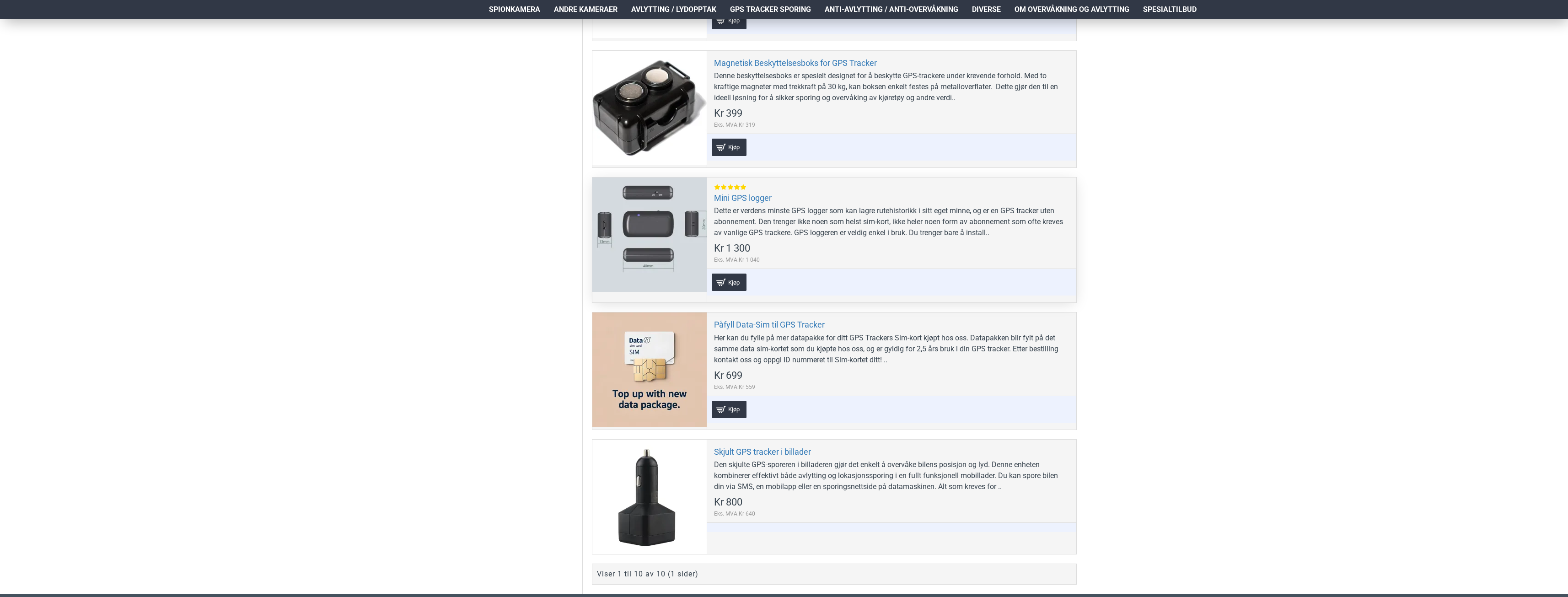
click at [757, 232] on div "Dette er verdens minste GPS logger som kan lagre rutehistorikk i sitt eget minn…" at bounding box center [892, 222] width 355 height 33
click at [724, 196] on link "Mini GPS logger" at bounding box center [743, 197] width 58 height 10
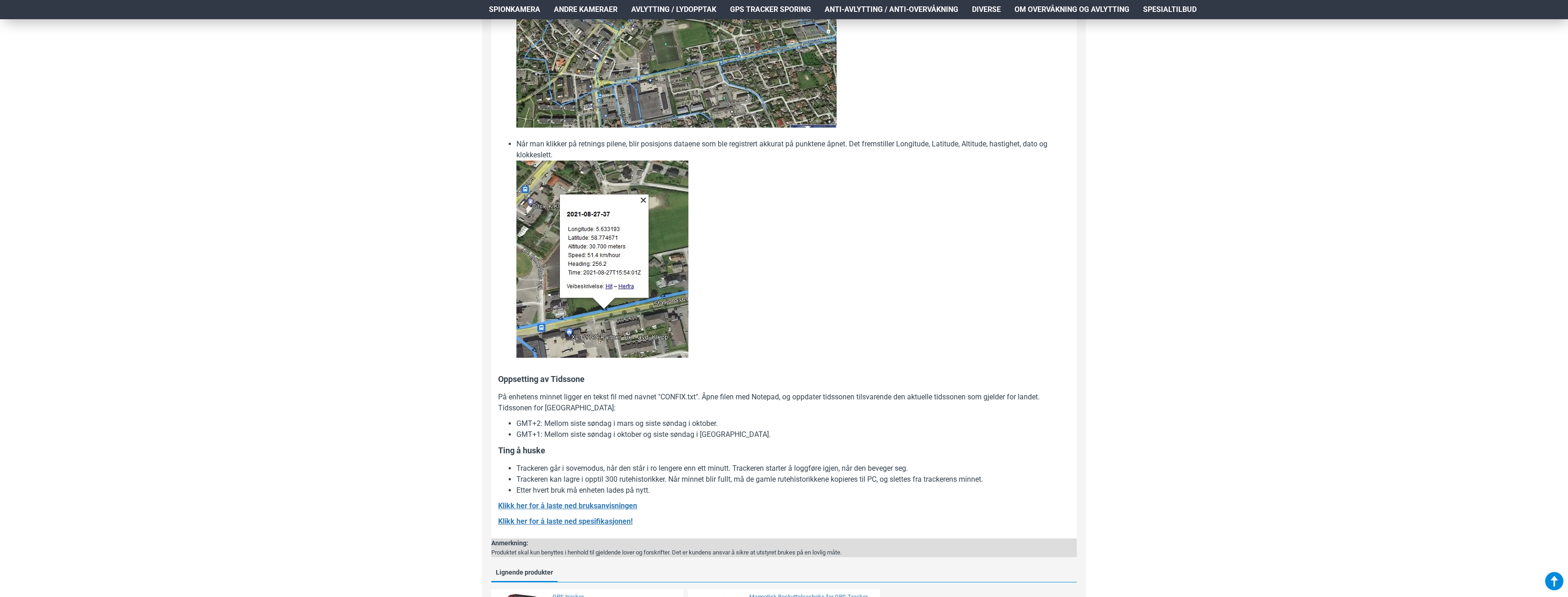
scroll to position [1280, 0]
